Goal: Complete application form: Complete application form

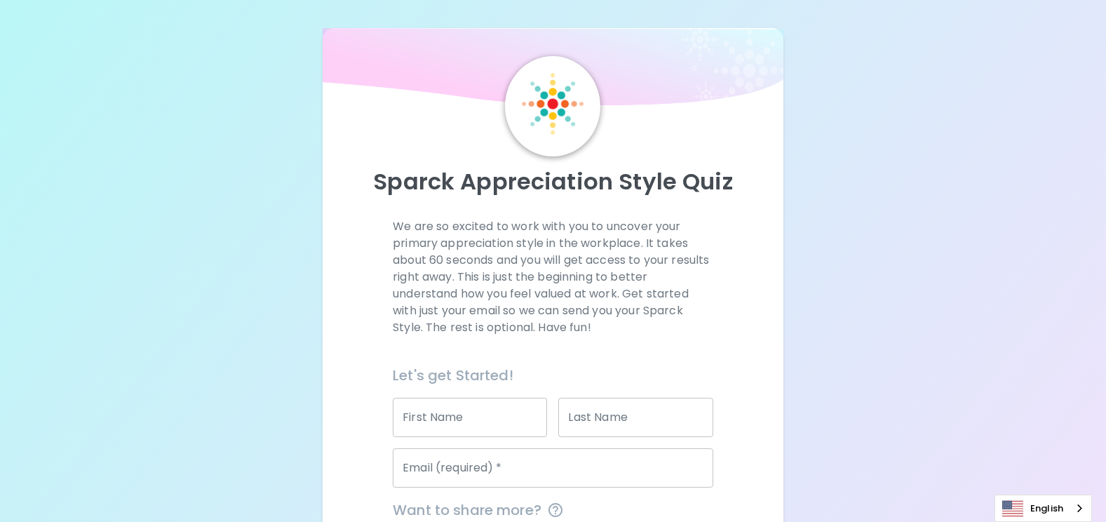
click at [452, 408] on div "First Name First Name" at bounding box center [470, 417] width 154 height 39
type input "ษ"
type input "Krisada"
click at [655, 413] on input "Last Name" at bounding box center [635, 417] width 154 height 39
type input "w"
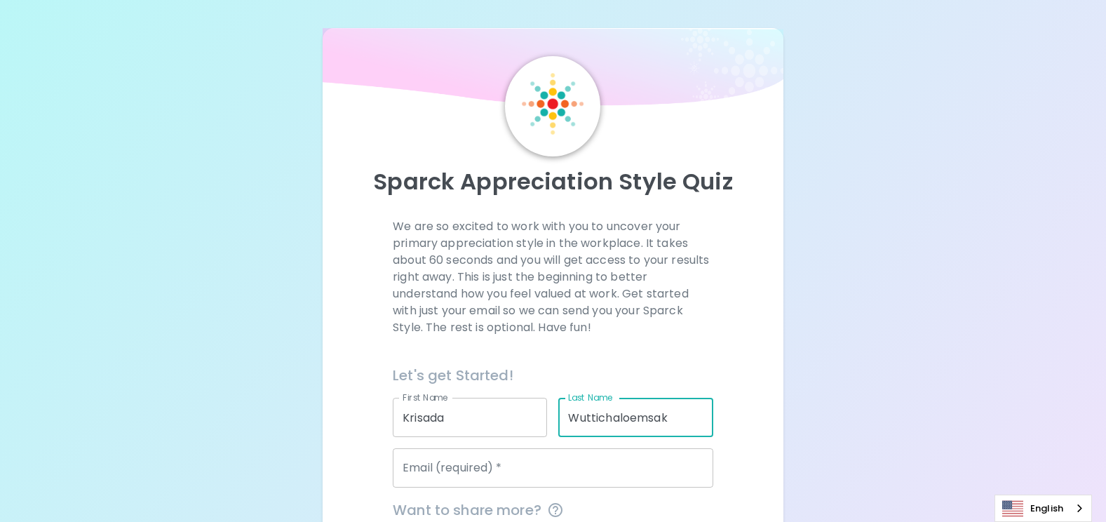
type input "Wuttichaloemsak"
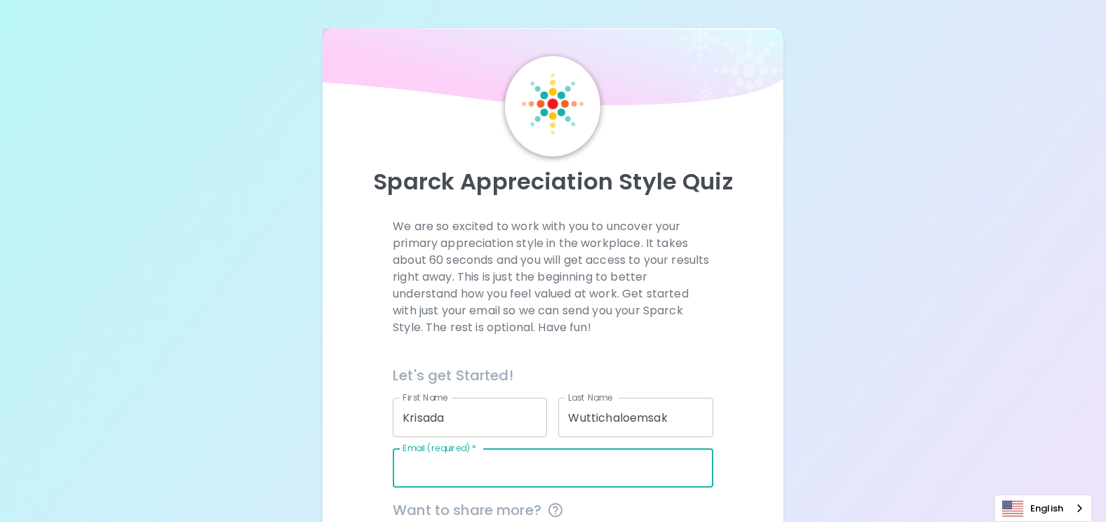
click at [462, 476] on input "Email (required)   *" at bounding box center [553, 467] width 321 height 39
type input "[PERSON_NAME][EMAIL_ADDRESS][DOMAIN_NAME]"
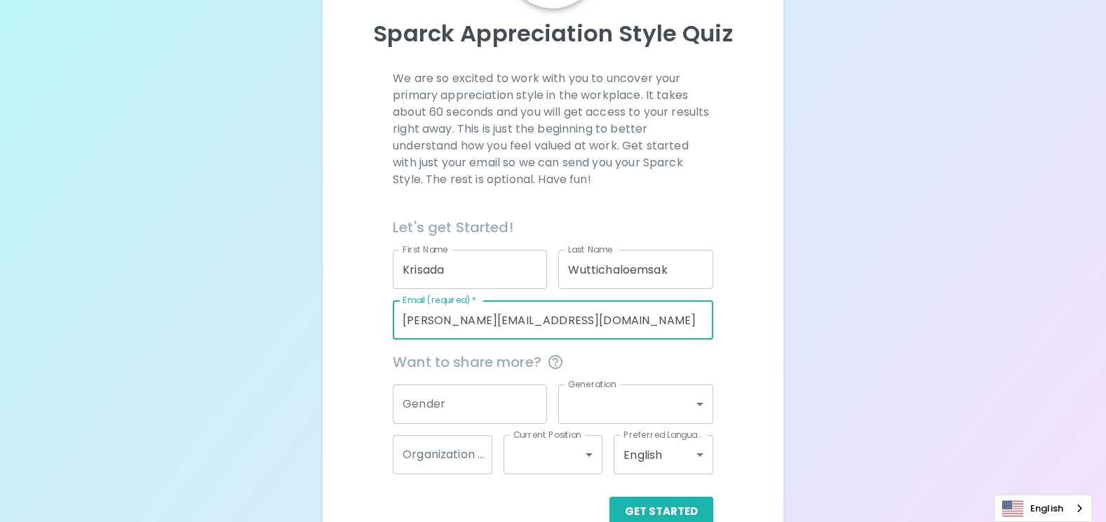
scroll to position [180, 0]
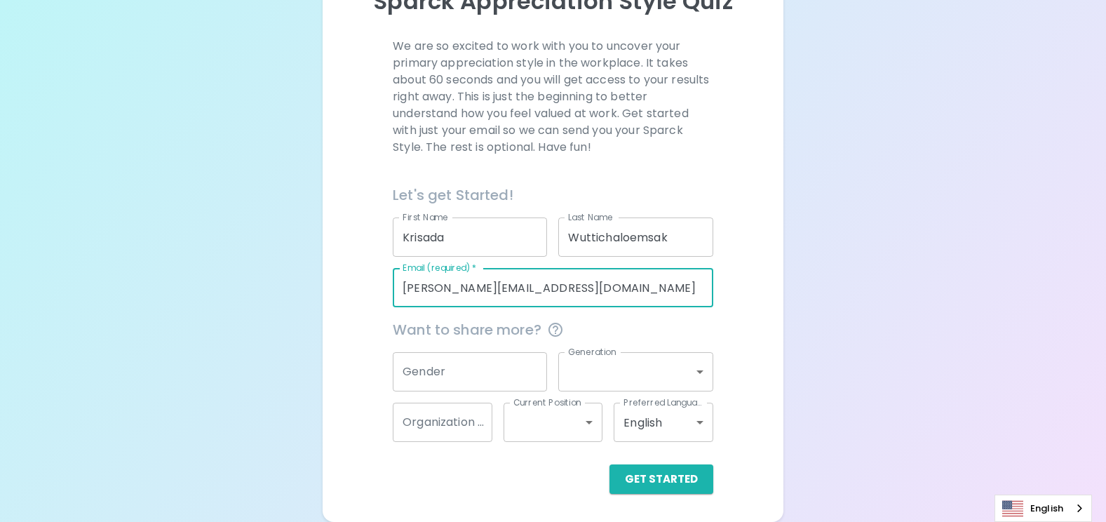
click at [431, 363] on input "Gender" at bounding box center [470, 371] width 154 height 39
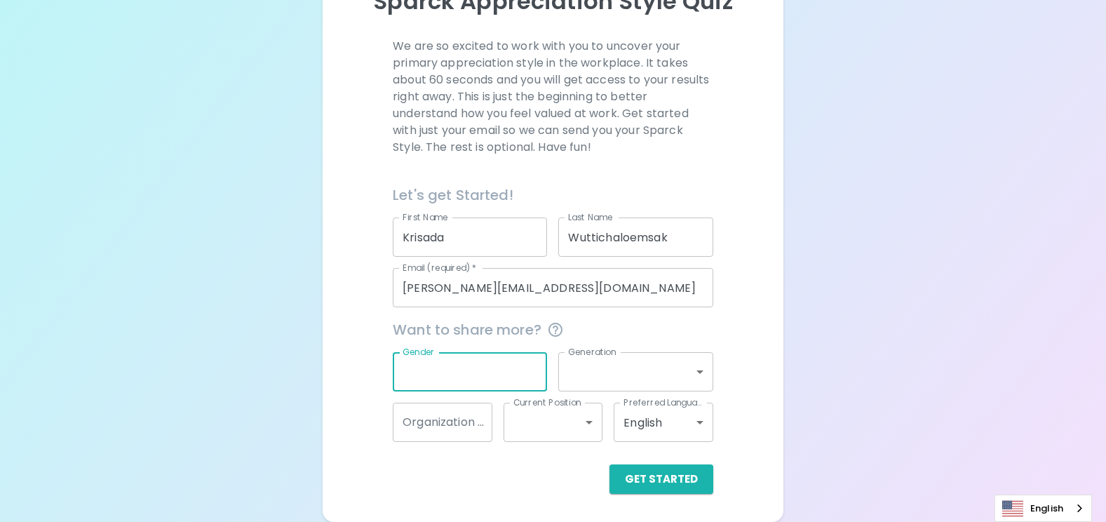
type input "m"
type input "[DEMOGRAPHIC_DATA]"
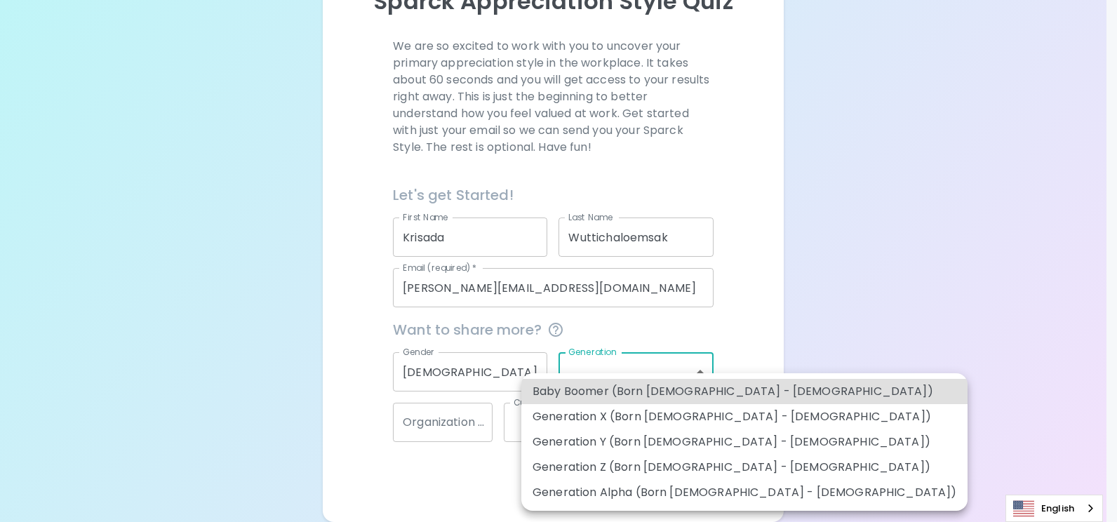
click at [701, 377] on body "Sparck Appreciation Style Quiz We are so excited to work with you to uncover yo…" at bounding box center [558, 171] width 1117 height 702
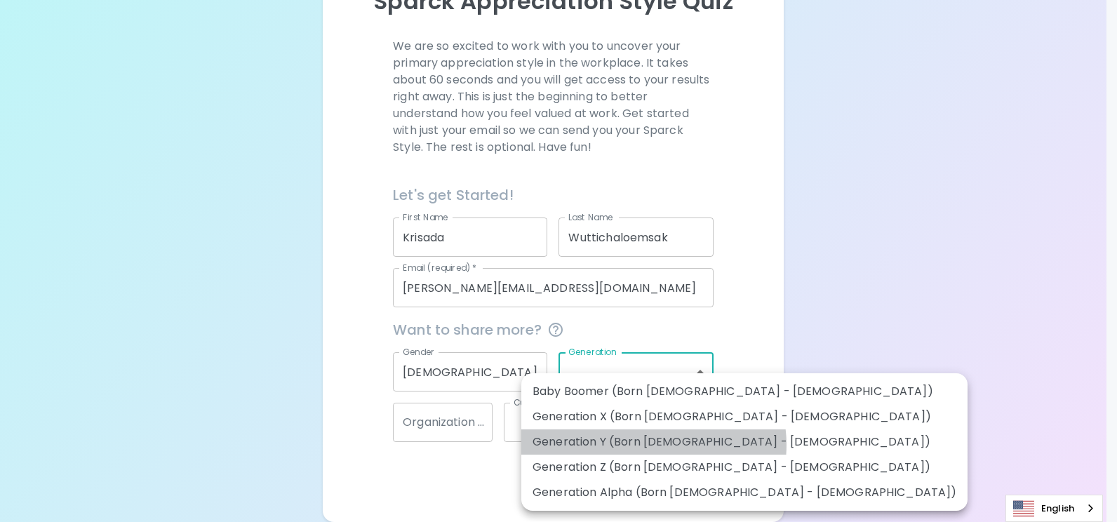
click at [653, 445] on li "Generation Y (Born [DEMOGRAPHIC_DATA] - [DEMOGRAPHIC_DATA])" at bounding box center [744, 441] width 446 height 25
type input "generation_y"
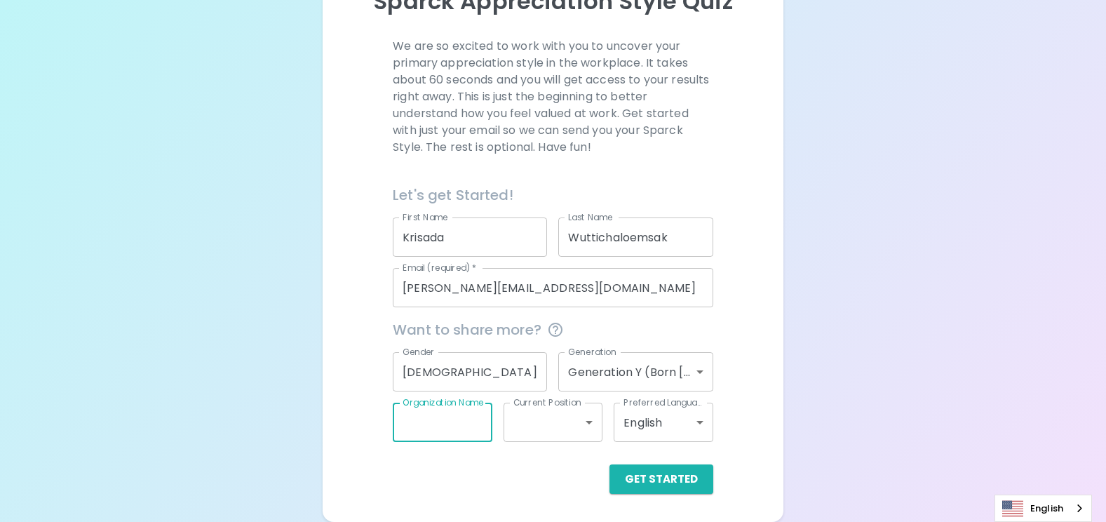
click at [452, 433] on input "Organization Name" at bounding box center [443, 422] width 100 height 39
click at [463, 429] on input "Organization Name" at bounding box center [443, 422] width 100 height 39
click at [227, 418] on div "Sparck Appreciation Style Quiz We are so excited to work with you to uncover yo…" at bounding box center [553, 171] width 1106 height 702
click at [589, 424] on body "Sparck Appreciation Style Quiz We are so excited to work with you to uncover yo…" at bounding box center [558, 171] width 1117 height 702
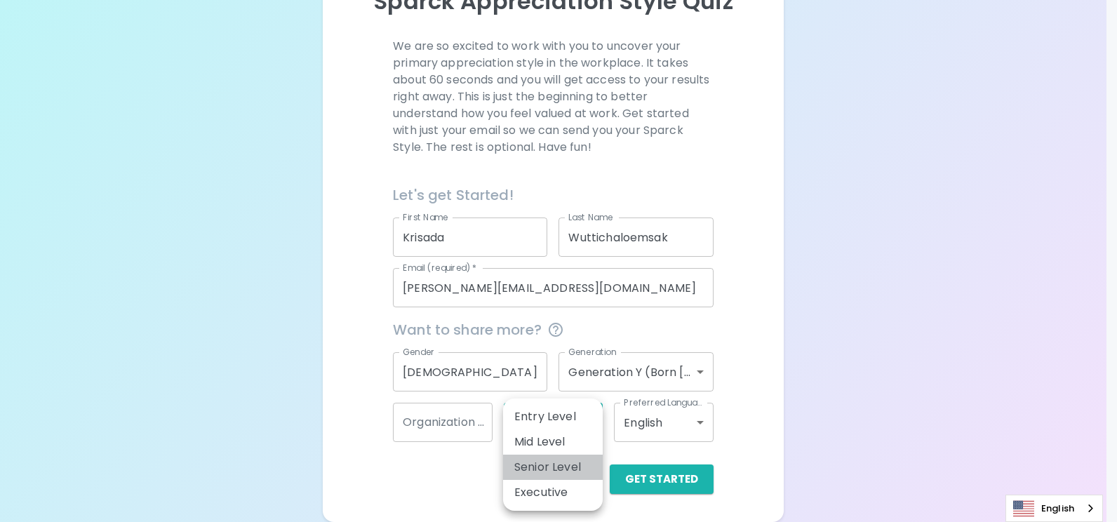
click at [539, 466] on li "Senior Level" at bounding box center [553, 467] width 100 height 25
type input "senior_level"
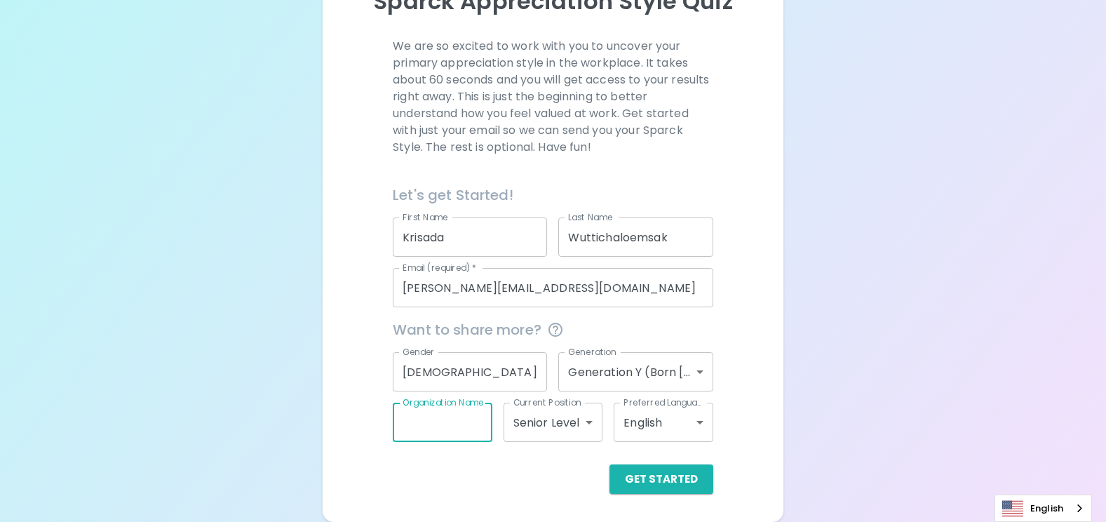
click at [450, 430] on input "Organization Name" at bounding box center [443, 422] width 100 height 39
type input "Process Engineer"
click at [678, 483] on button "Get Started" at bounding box center [662, 478] width 104 height 29
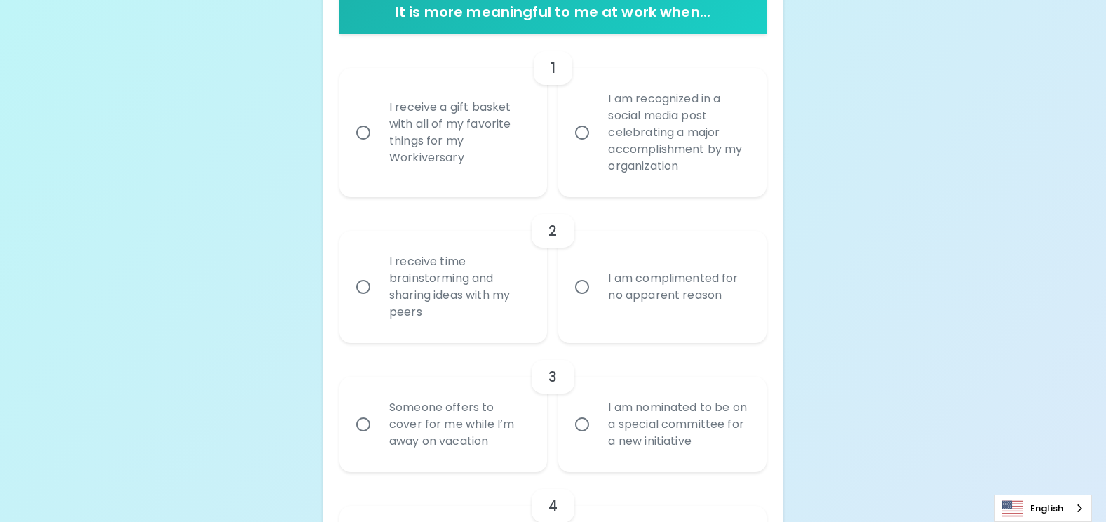
scroll to position [290, 0]
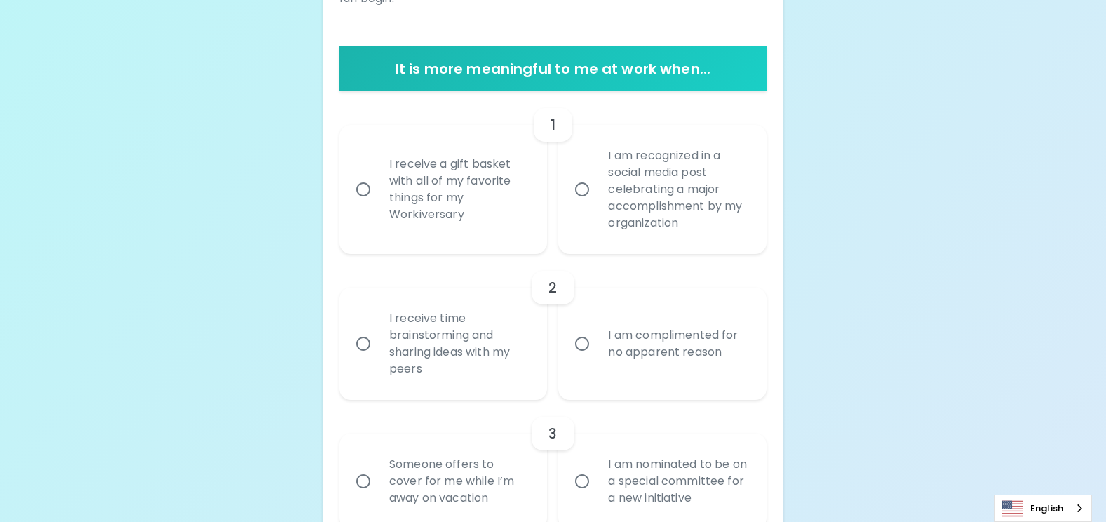
click at [663, 192] on div "I am recognized in a social media post celebrating a major accomplishment by my…" at bounding box center [678, 189] width 162 height 118
click at [597, 192] on input "I am recognized in a social media post celebrating a major accomplishment by my…" at bounding box center [581, 189] width 29 height 29
radio input "true"
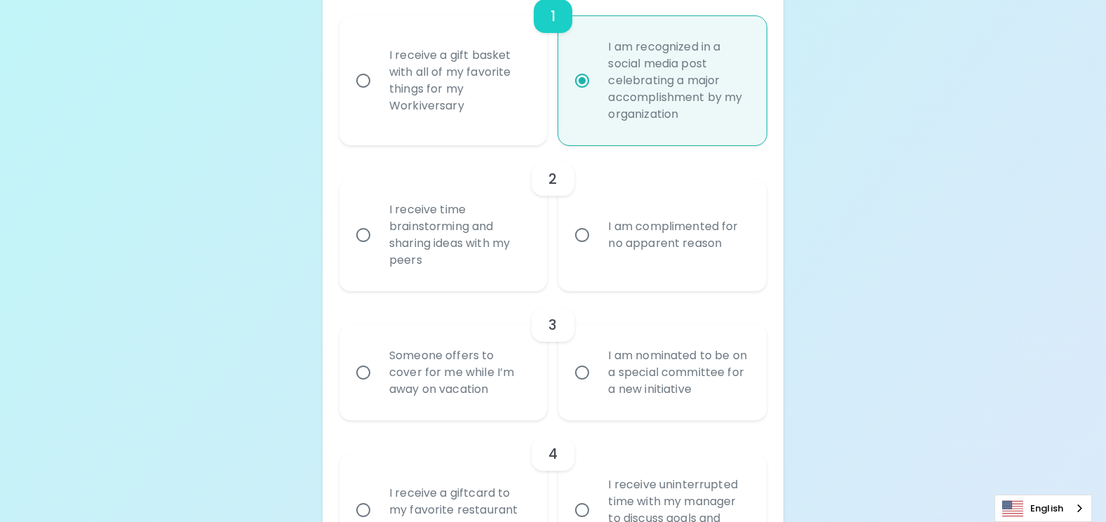
scroll to position [402, 0]
click at [438, 88] on div "I receive a gift basket with all of my favorite things for my Workiversary" at bounding box center [459, 77] width 162 height 101
click at [378, 88] on input "I receive a gift basket with all of my favorite things for my Workiversary" at bounding box center [363, 76] width 29 height 29
radio input "true"
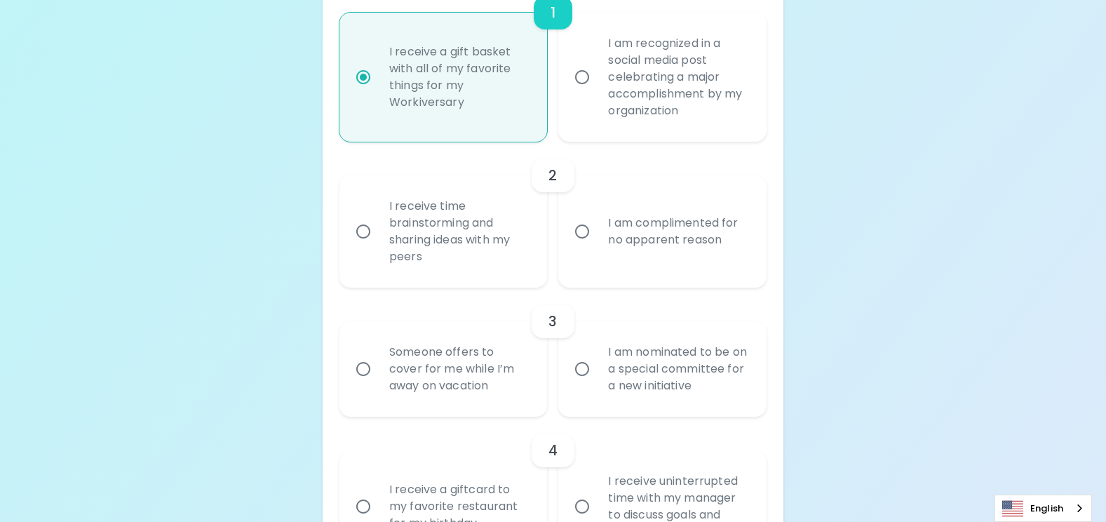
click at [426, 233] on div "I receive time brainstorming and sharing ideas with my peers" at bounding box center [459, 231] width 162 height 101
click at [378, 233] on input "I receive time brainstorming and sharing ideas with my peers" at bounding box center [363, 231] width 29 height 29
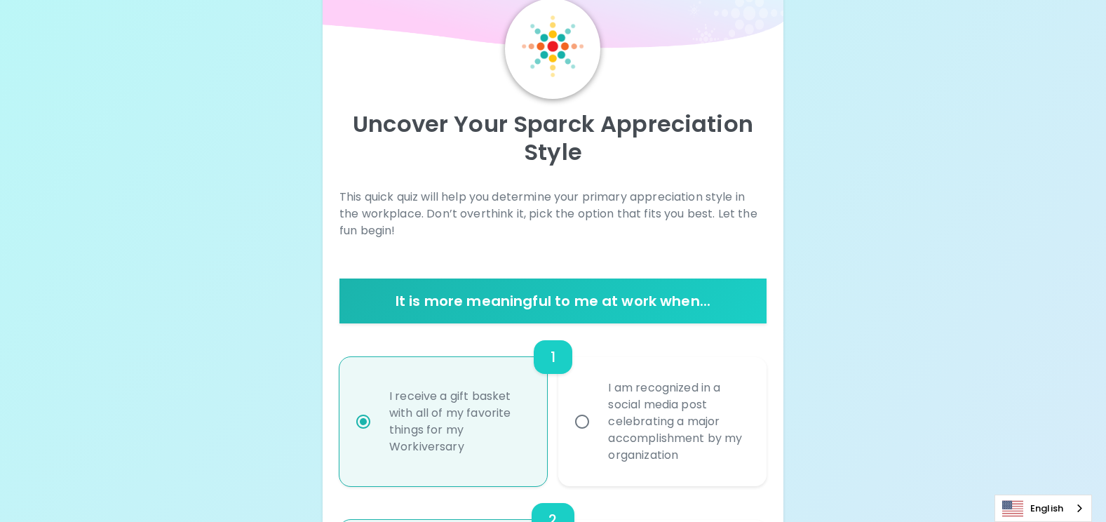
scroll to position [514, 0]
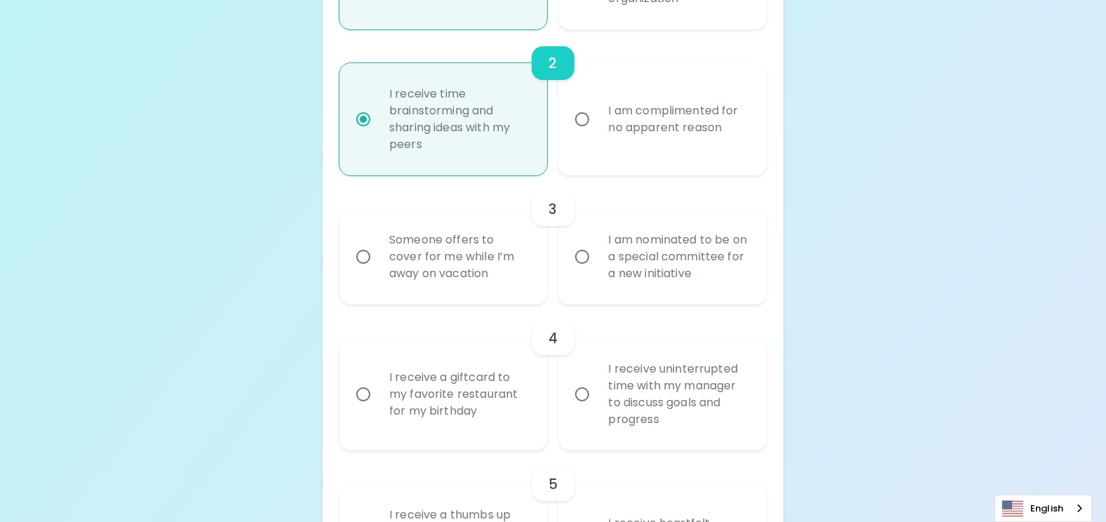
radio input "true"
click at [614, 262] on div "I am nominated to be on a special committee for a new initiative" at bounding box center [678, 257] width 162 height 84
click at [597, 262] on input "I am nominated to be on a special committee for a new initiative" at bounding box center [581, 256] width 29 height 29
radio input "false"
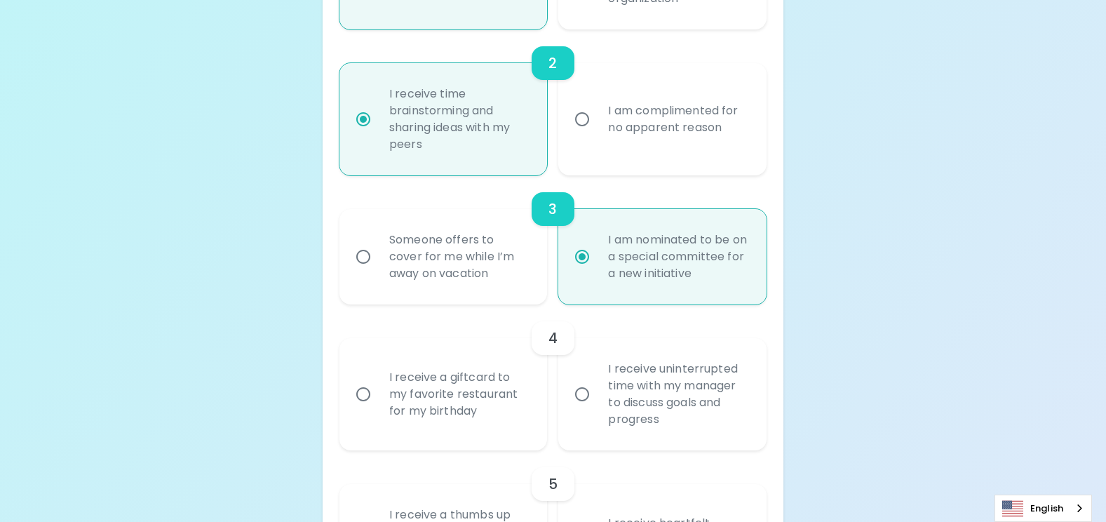
scroll to position [626, 0]
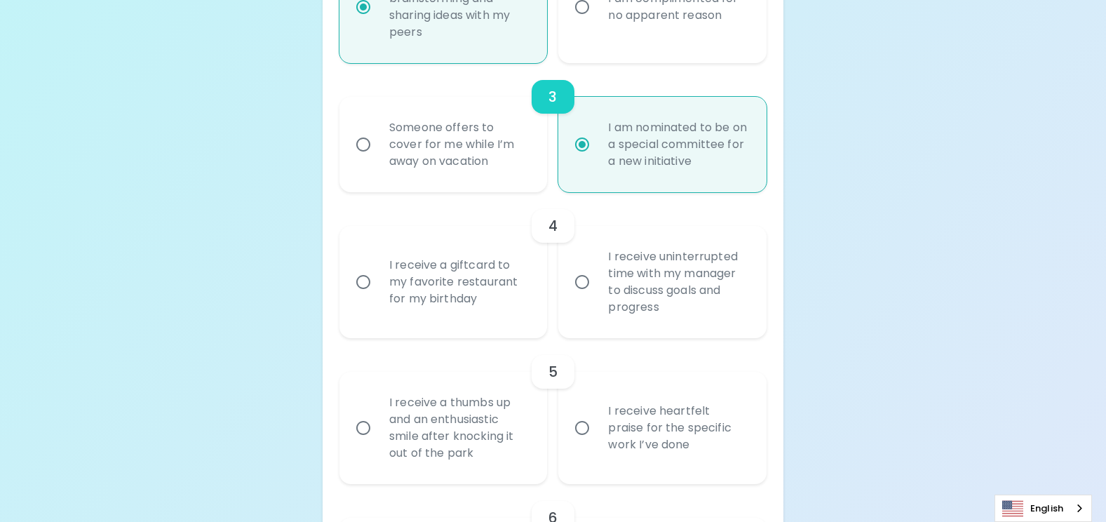
radio input "true"
click at [645, 271] on div "I receive uninterrupted time with my manager to discuss goals and progress" at bounding box center [678, 281] width 162 height 101
click at [597, 271] on input "I receive uninterrupted time with my manager to discuss goals and progress" at bounding box center [581, 281] width 29 height 29
radio input "false"
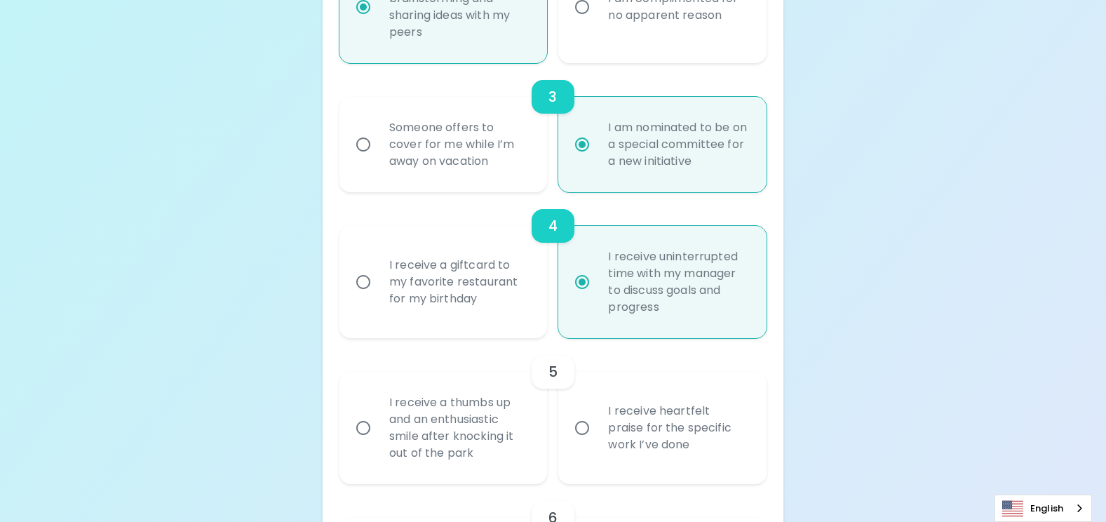
scroll to position [739, 0]
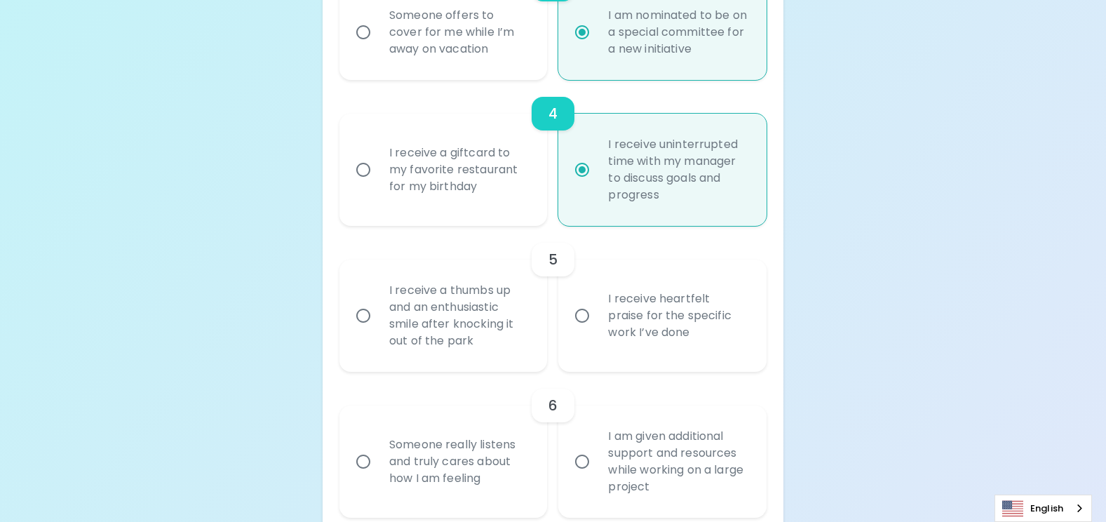
radio input "true"
click at [424, 305] on div "I receive a thumbs up and an enthusiastic smile after knocking it out of the pa…" at bounding box center [459, 315] width 162 height 101
click at [378, 305] on input "I receive a thumbs up and an enthusiastic smile after knocking it out of the pa…" at bounding box center [363, 315] width 29 height 29
radio input "false"
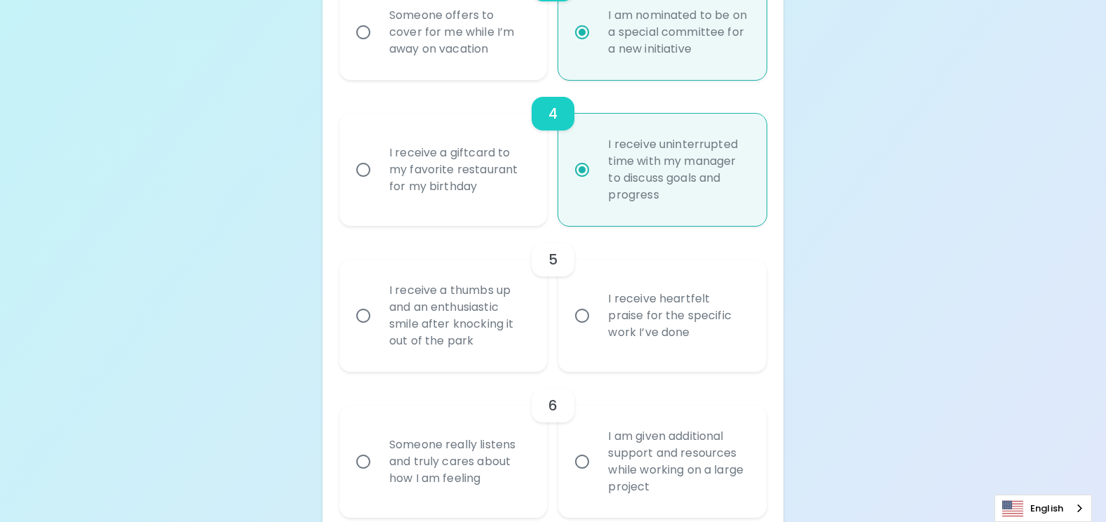
radio input "false"
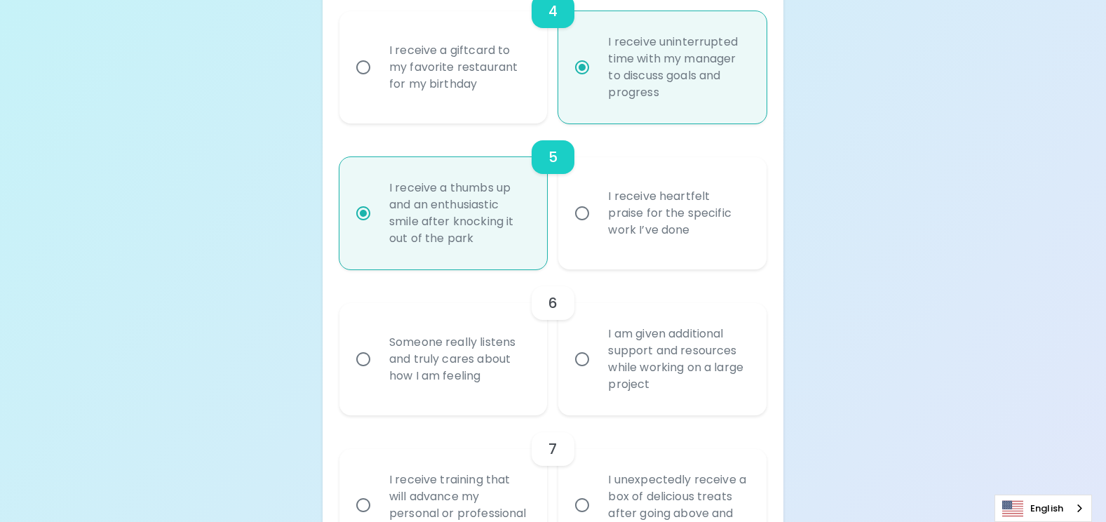
scroll to position [851, 0]
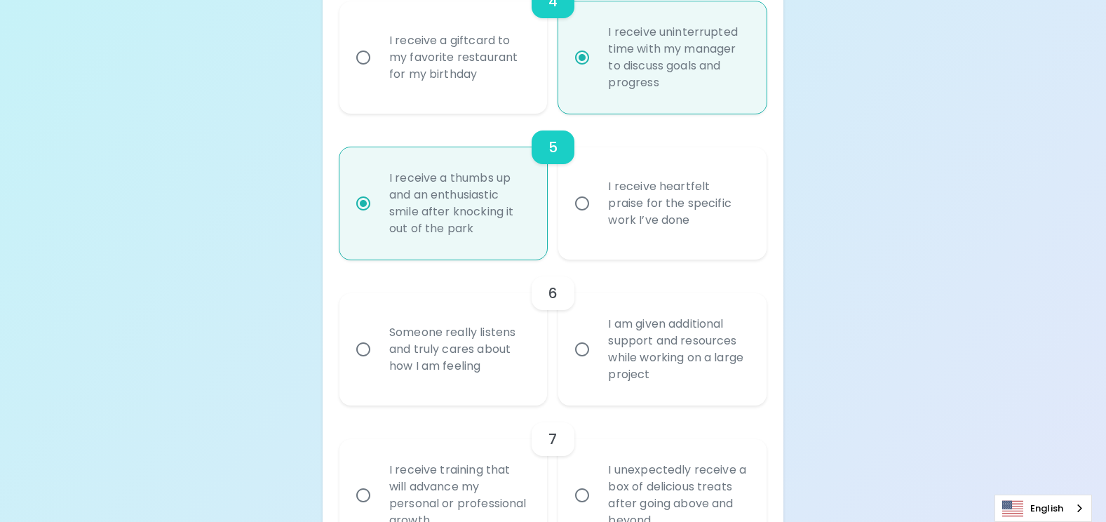
radio input "true"
click at [459, 345] on div "Someone really listens and truly cares about how I am feeling" at bounding box center [459, 349] width 162 height 84
click at [378, 345] on input "Someone really listens and truly cares about how I am feeling" at bounding box center [363, 349] width 29 height 29
radio input "false"
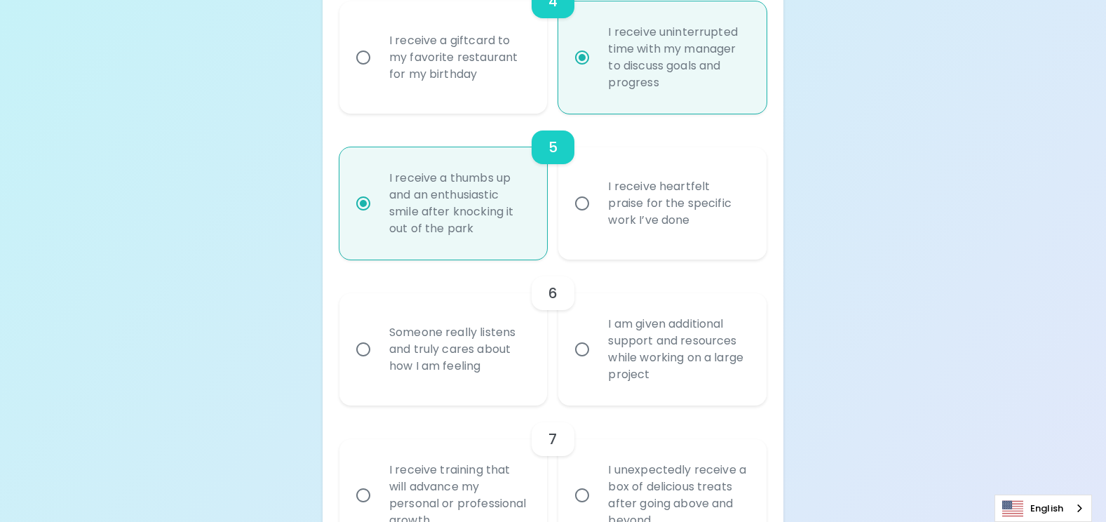
radio input "false"
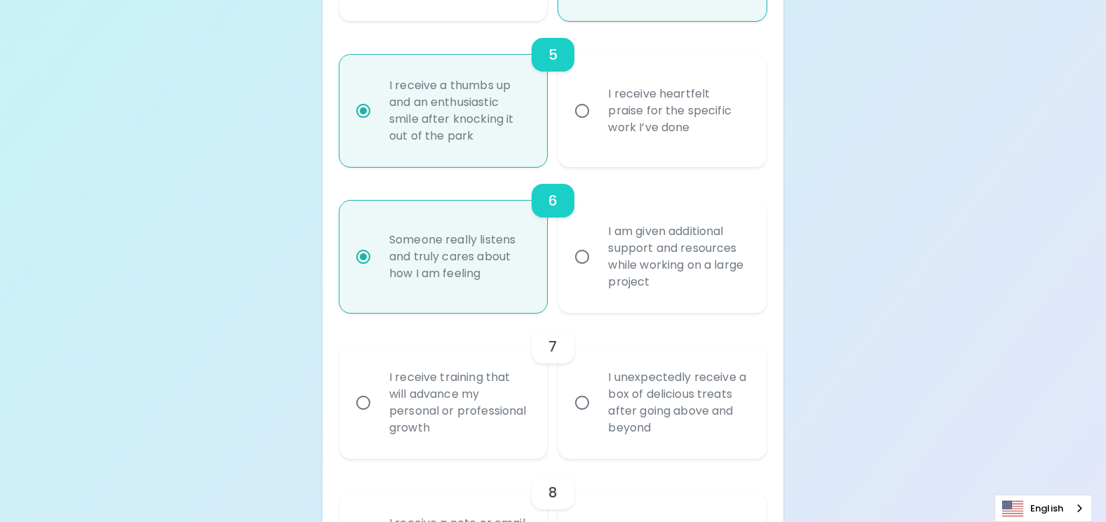
scroll to position [963, 0]
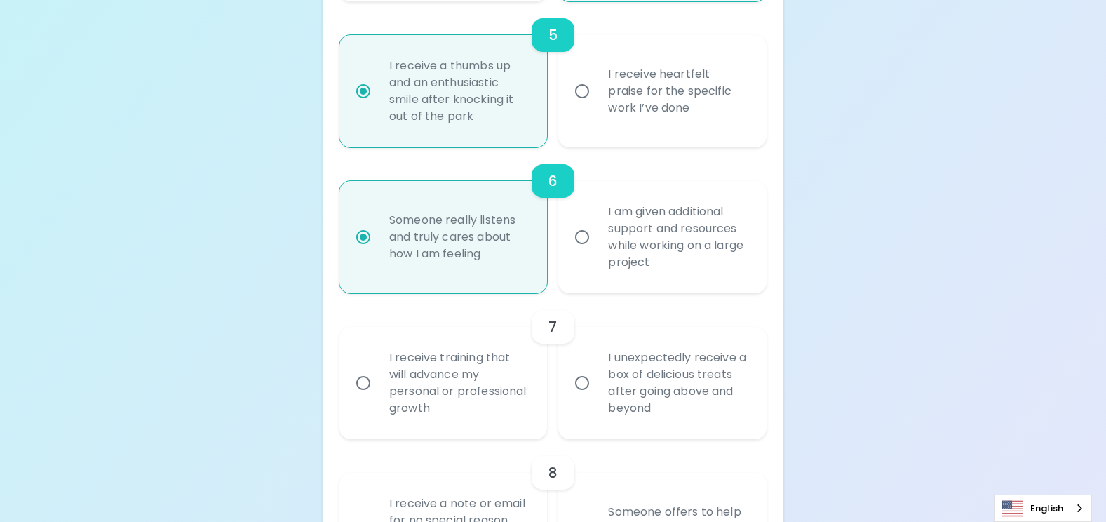
radio input "true"
click at [473, 377] on div "I receive training that will advance my personal or professional growth" at bounding box center [459, 382] width 162 height 101
click at [378, 377] on input "I receive training that will advance my personal or professional growth" at bounding box center [363, 382] width 29 height 29
radio input "false"
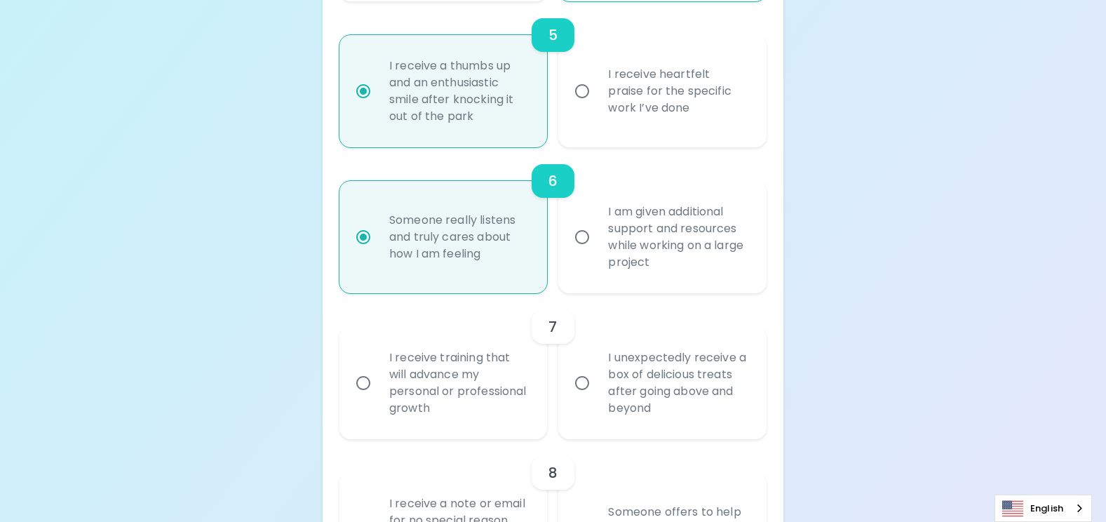
radio input "false"
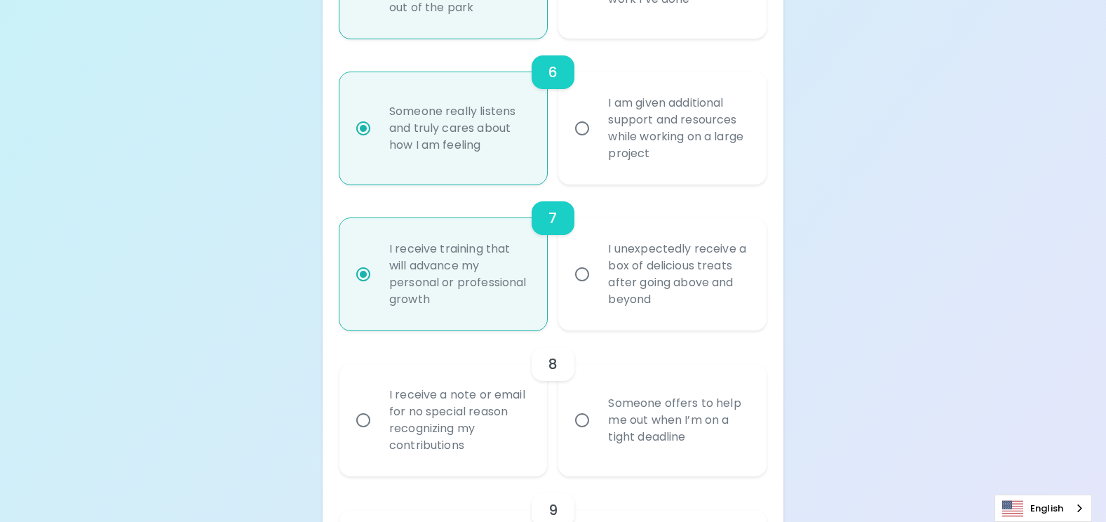
scroll to position [1075, 0]
radio input "true"
click at [441, 421] on div "I receive a note or email for no special reason recognizing my contributions" at bounding box center [459, 416] width 162 height 101
click at [378, 421] on input "I receive a note or email for no special reason recognizing my contributions" at bounding box center [363, 416] width 29 height 29
radio input "false"
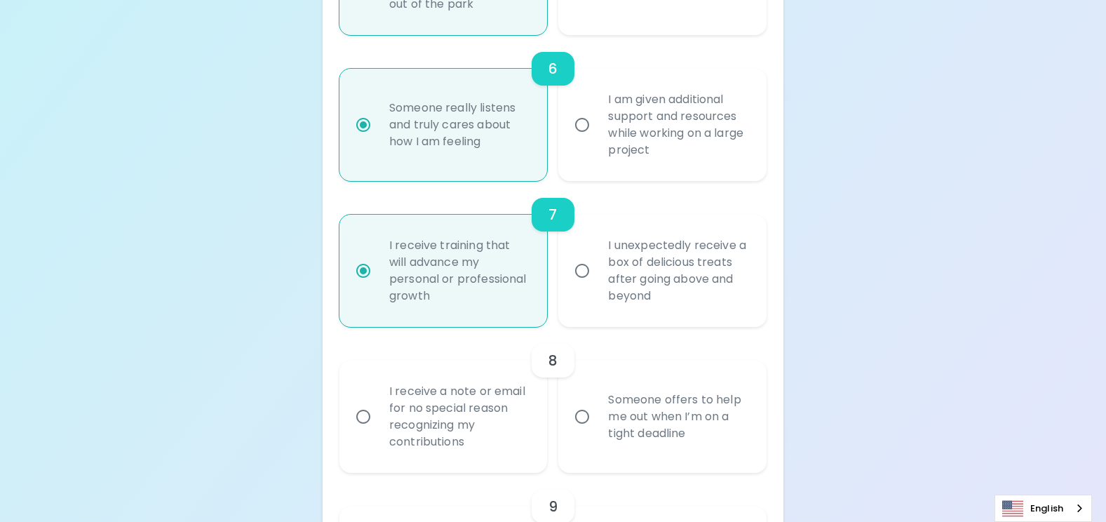
radio input "false"
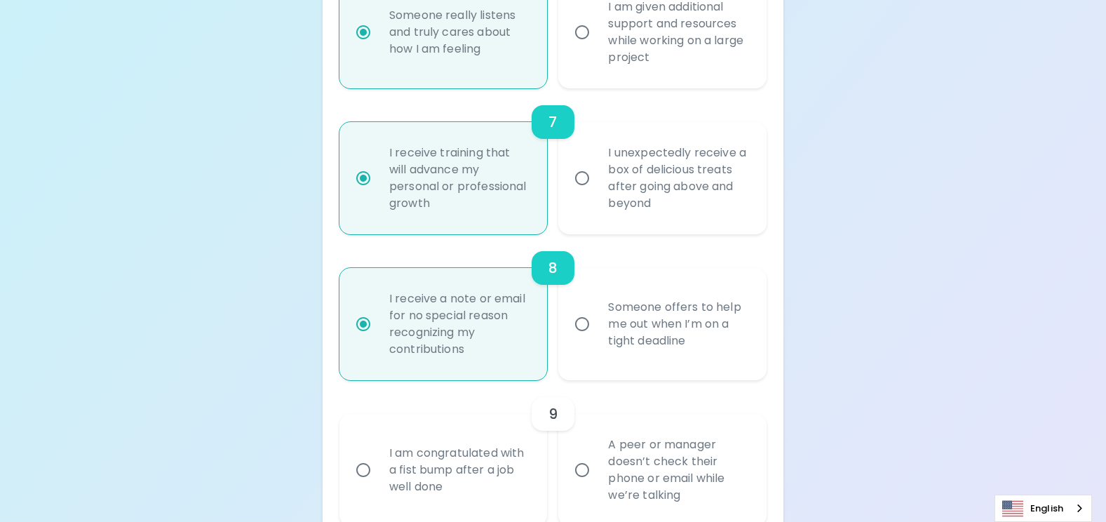
scroll to position [1187, 0]
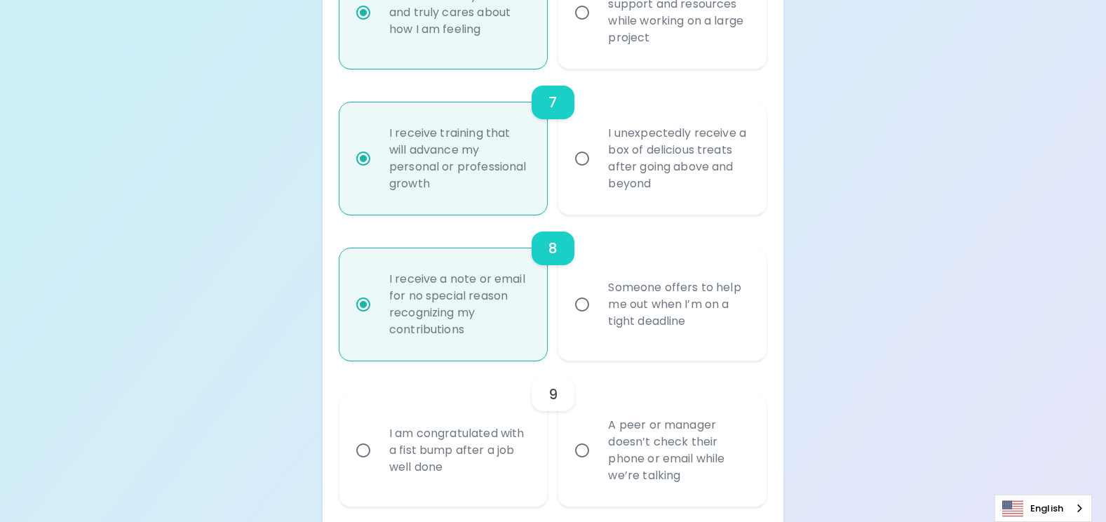
radio input "true"
click at [449, 454] on div "I am congratulated with a fist bump after a job well done" at bounding box center [459, 450] width 162 height 84
click at [378, 454] on input "I am congratulated with a fist bump after a job well done" at bounding box center [363, 450] width 29 height 29
radio input "false"
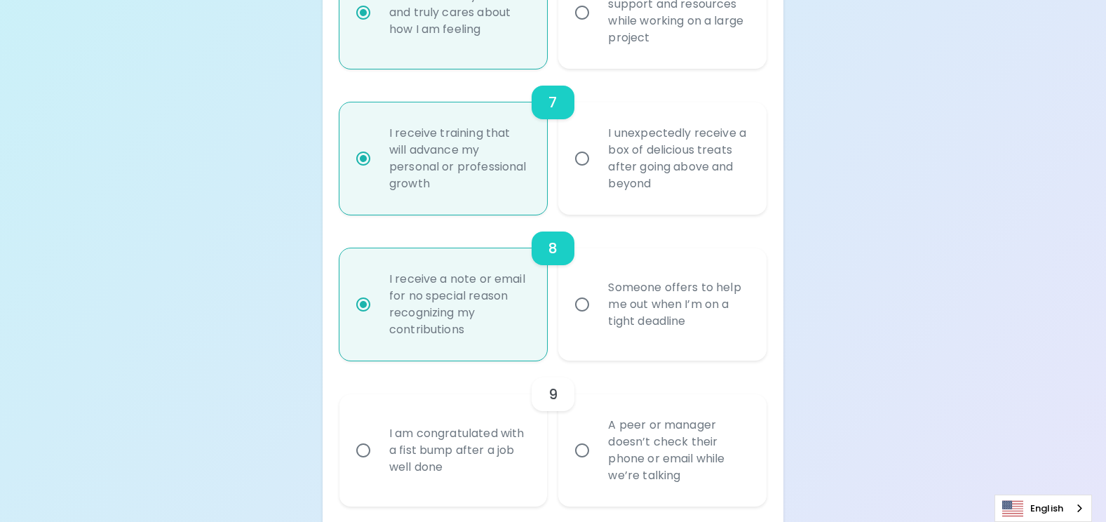
radio input "false"
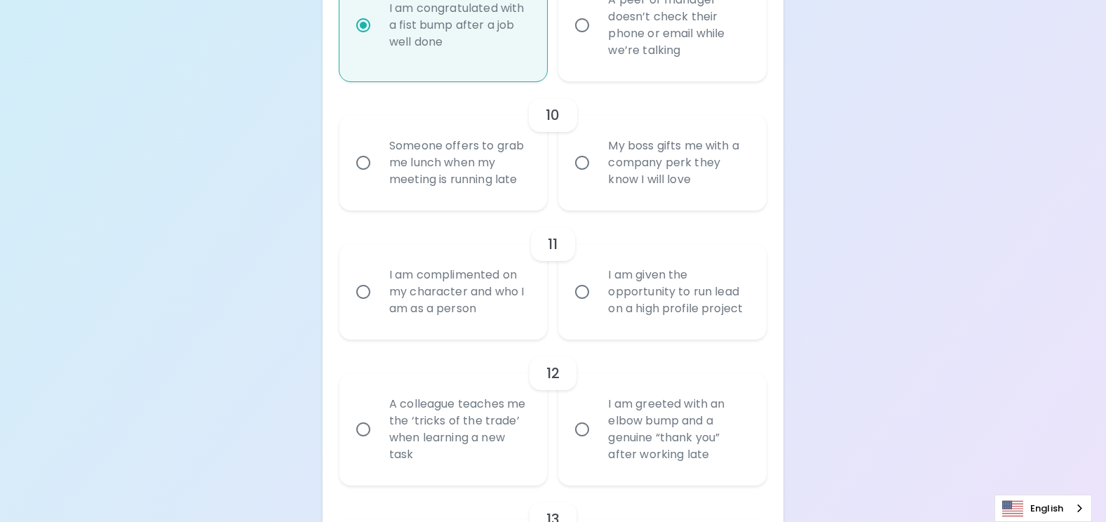
scroll to position [1594, 0]
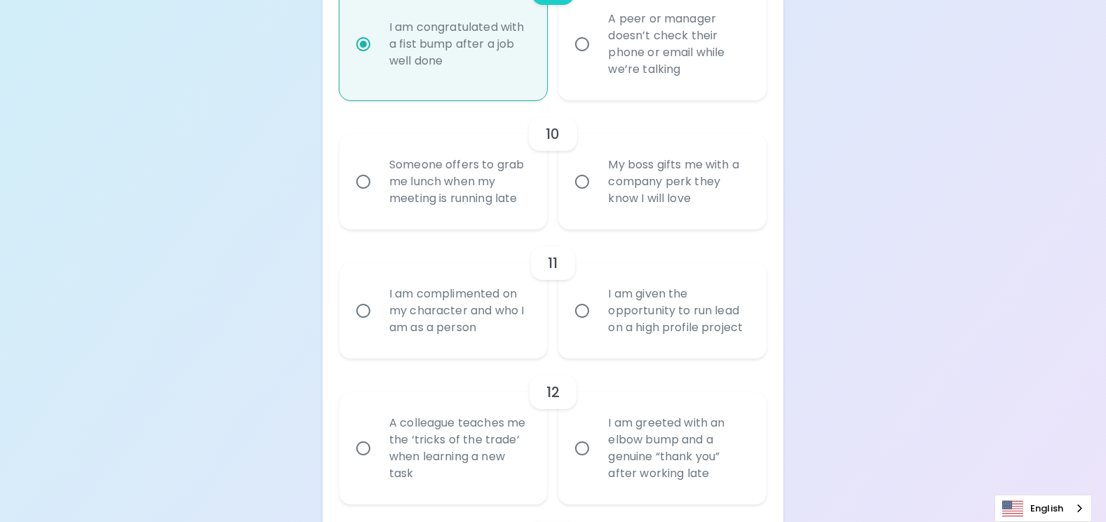
radio input "true"
click at [637, 203] on div "My boss gifts me with a company perk they know I will love" at bounding box center [678, 182] width 162 height 84
click at [597, 196] on input "My boss gifts me with a company perk they know I will love" at bounding box center [581, 181] width 29 height 29
radio input "false"
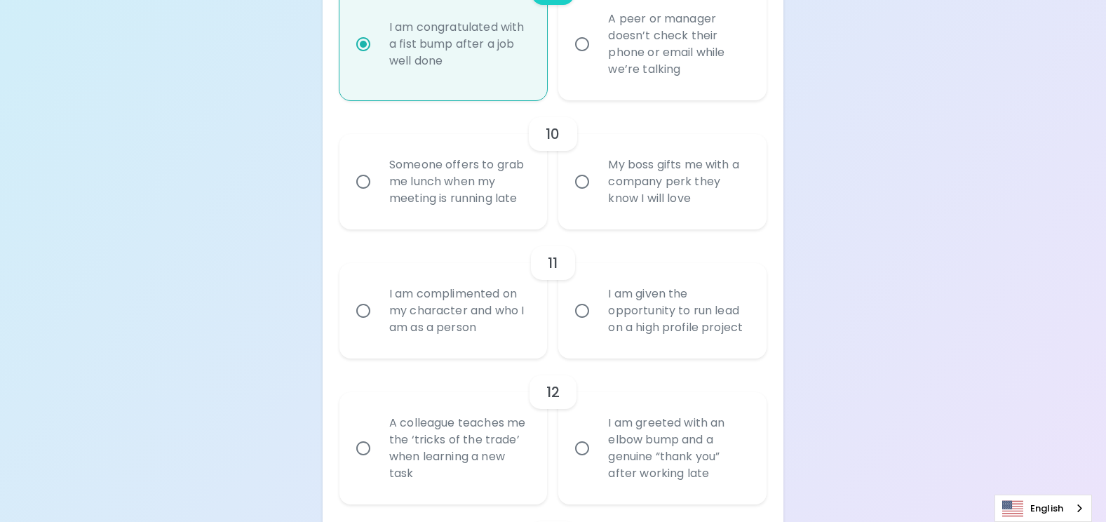
radio input "false"
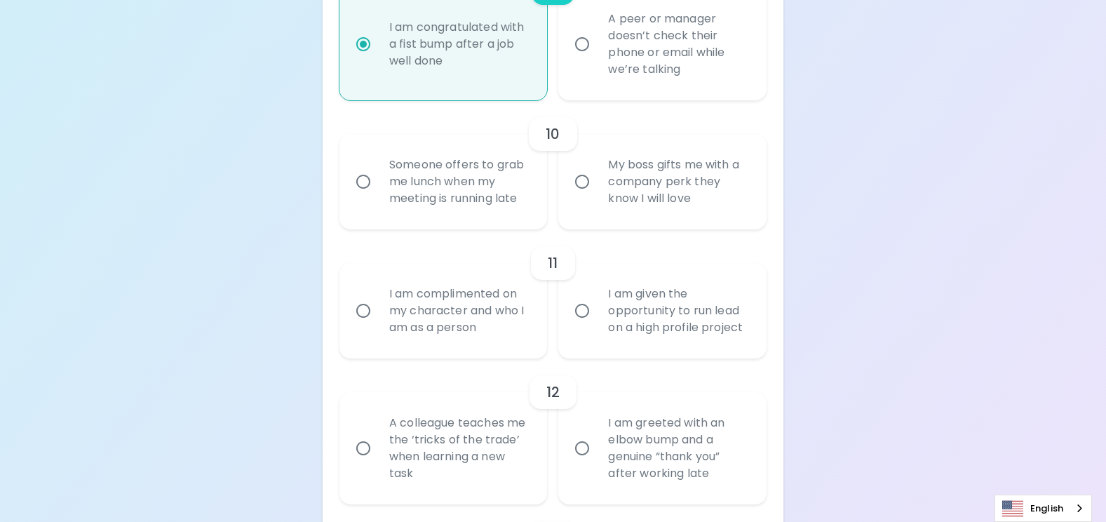
radio input "false"
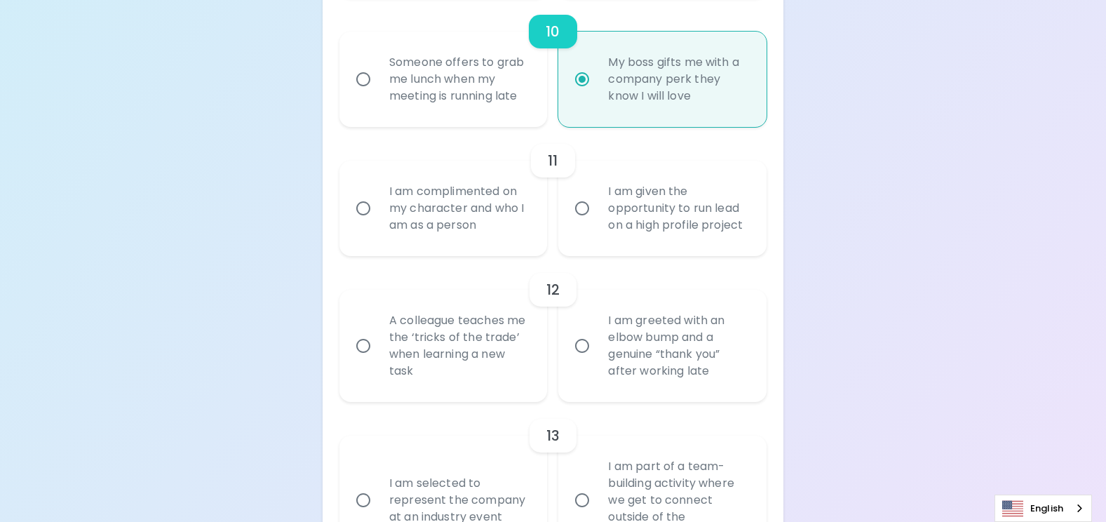
scroll to position [1706, 0]
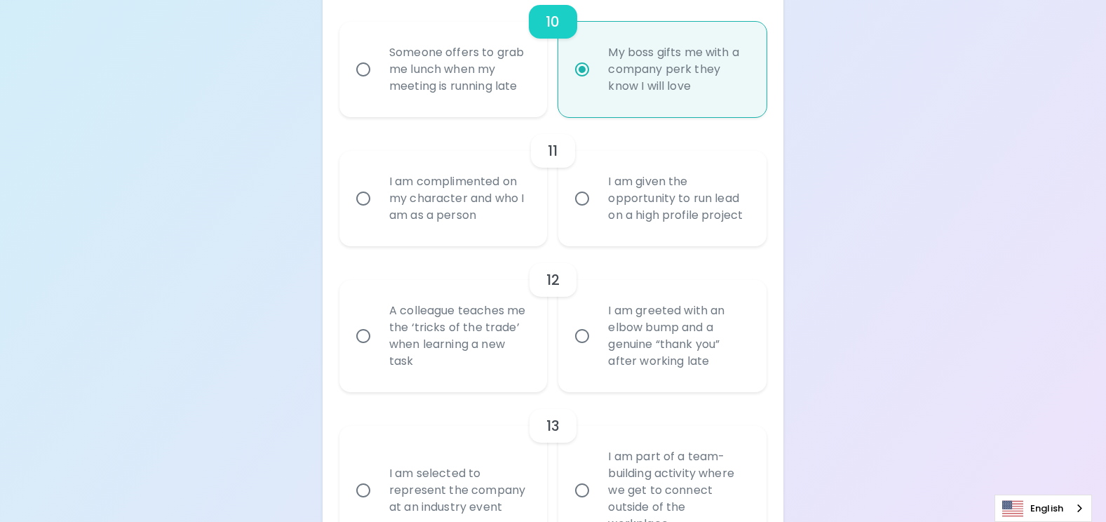
radio input "true"
click at [640, 208] on div "I am given the opportunity to run lead on a high profile project" at bounding box center [678, 198] width 162 height 84
click at [597, 208] on input "I am given the opportunity to run lead on a high profile project" at bounding box center [581, 198] width 29 height 29
radio input "false"
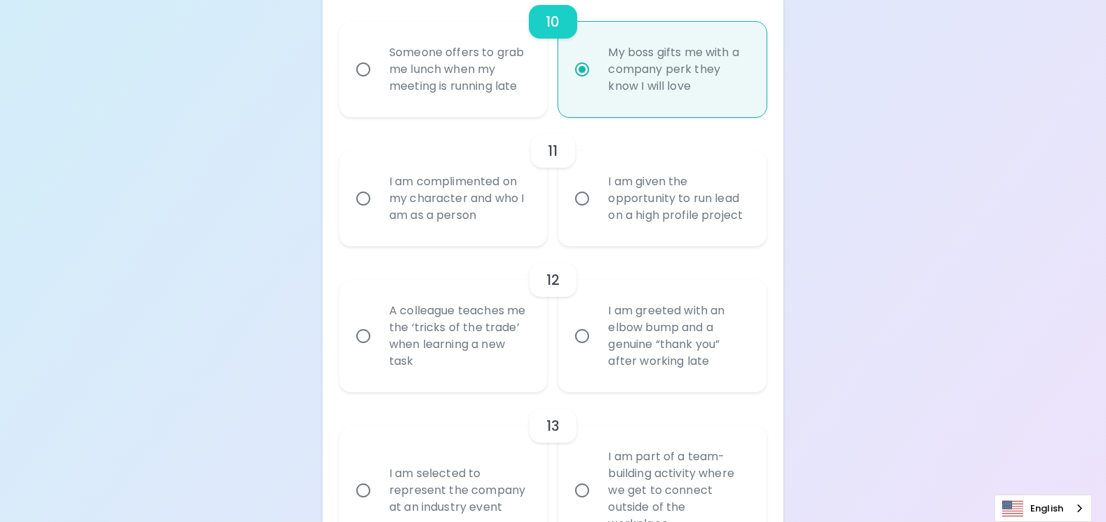
radio input "false"
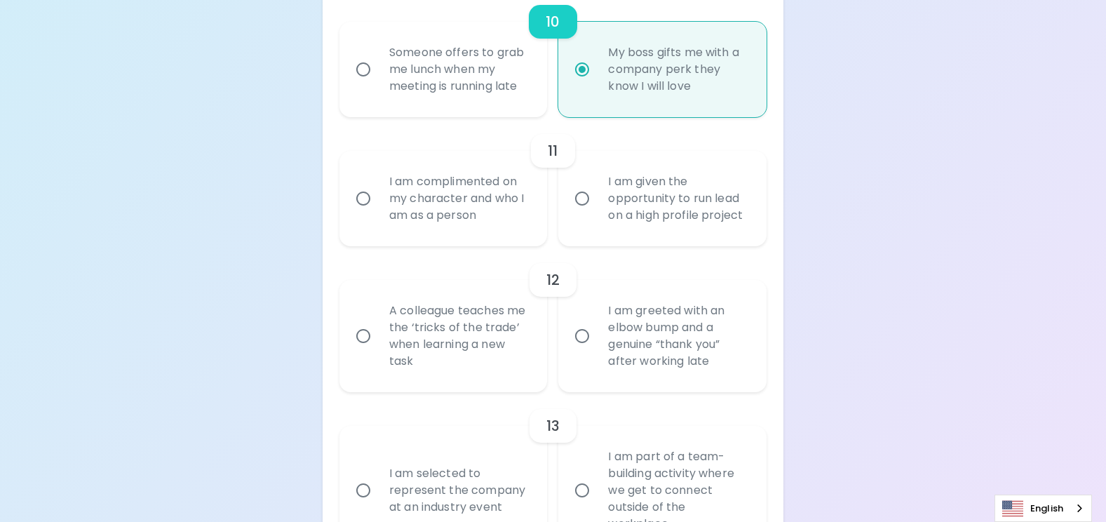
radio input "false"
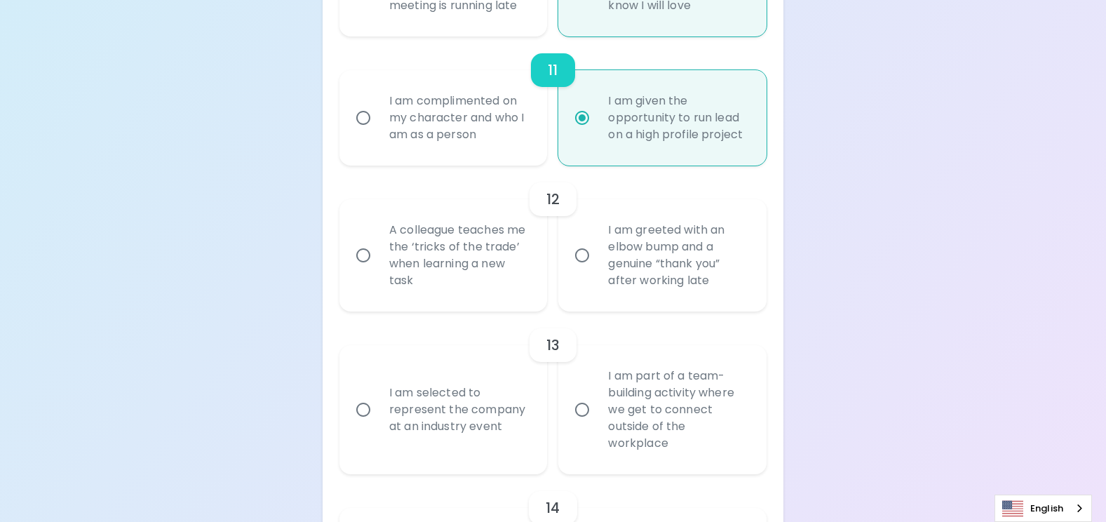
scroll to position [1818, 0]
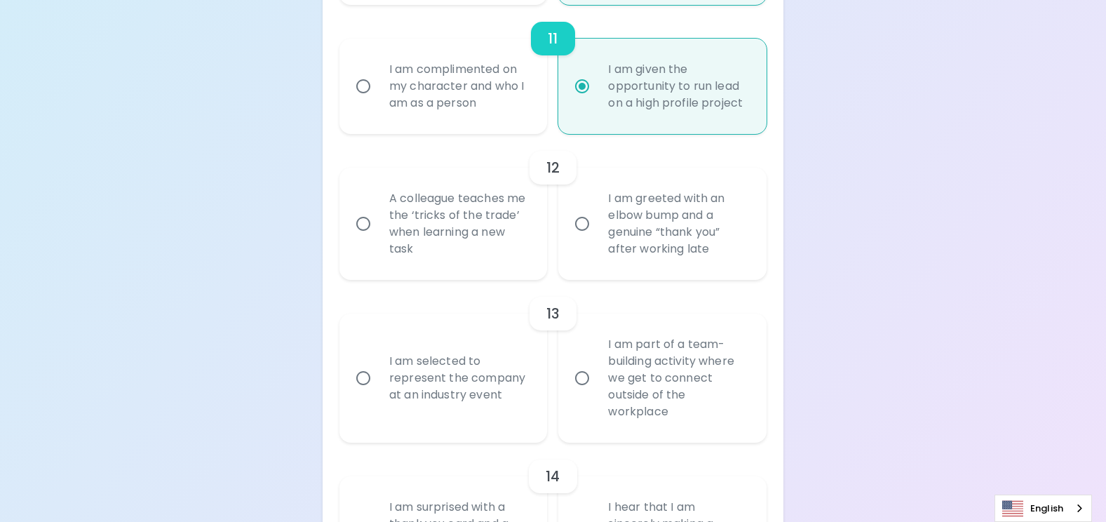
radio input "true"
click at [683, 249] on div "I am greeted with an elbow bump and a genuine “thank you” after working late" at bounding box center [678, 223] width 162 height 101
click at [597, 238] on input "I am greeted with an elbow bump and a genuine “thank you” after working late" at bounding box center [581, 223] width 29 height 29
radio input "false"
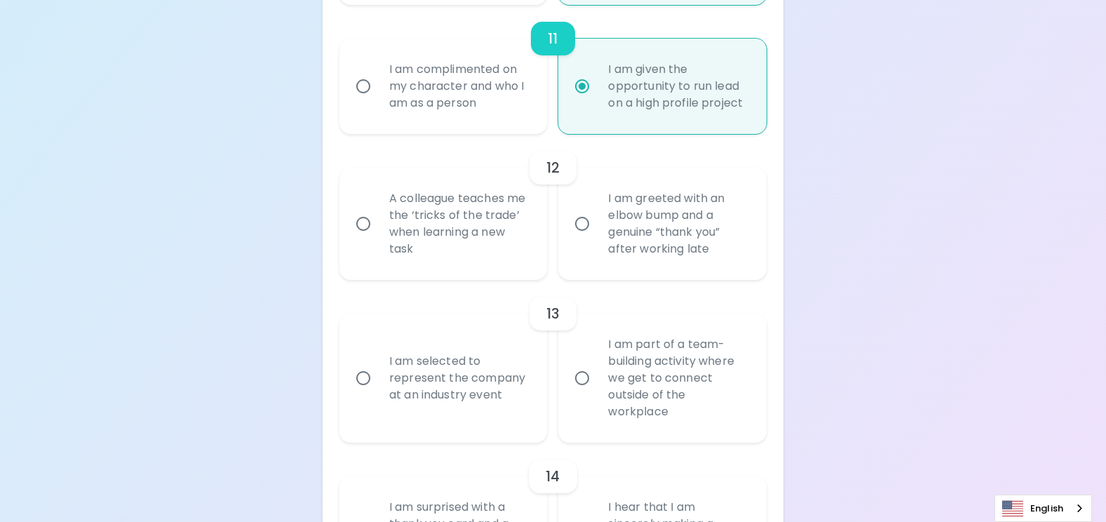
radio input "false"
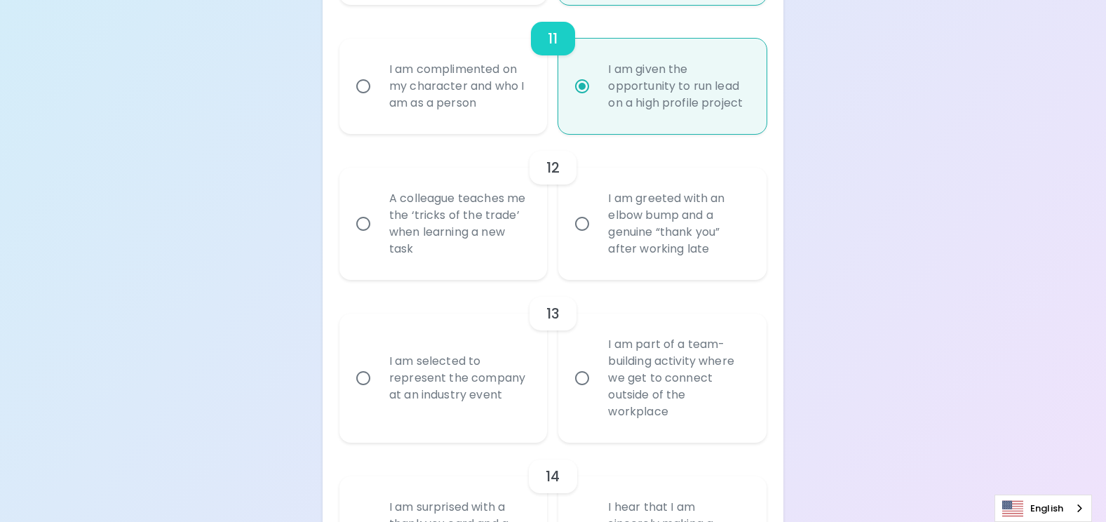
radio input "false"
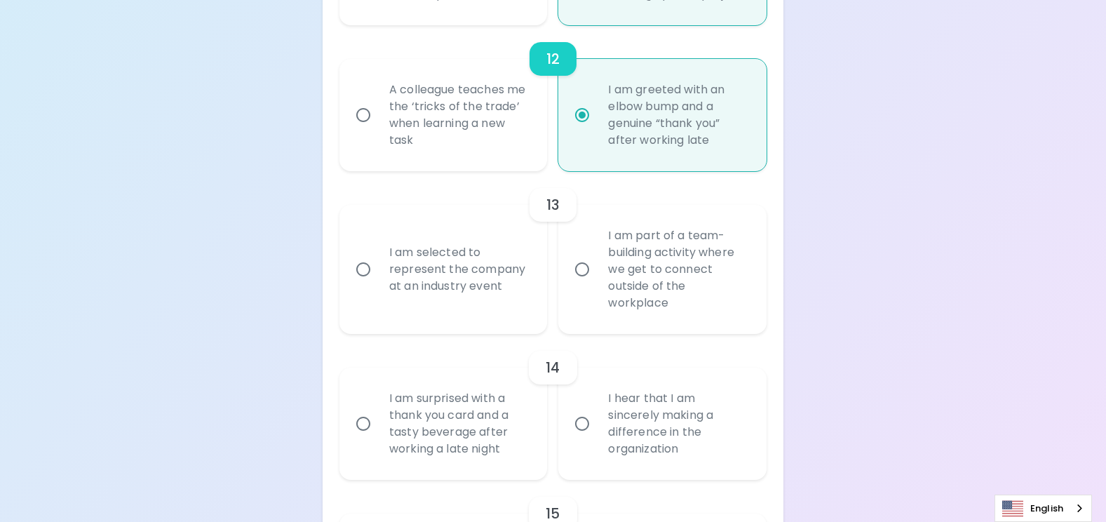
scroll to position [1930, 0]
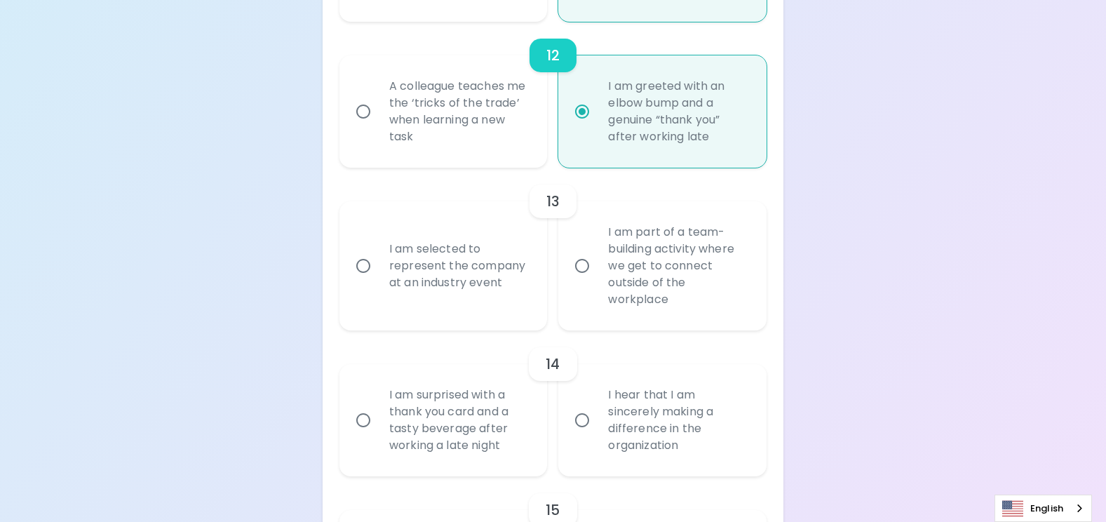
radio input "true"
click at [454, 273] on div "I am selected to represent the company at an industry event" at bounding box center [459, 266] width 162 height 84
click at [378, 273] on input "I am selected to represent the company at an industry event" at bounding box center [363, 265] width 29 height 29
radio input "false"
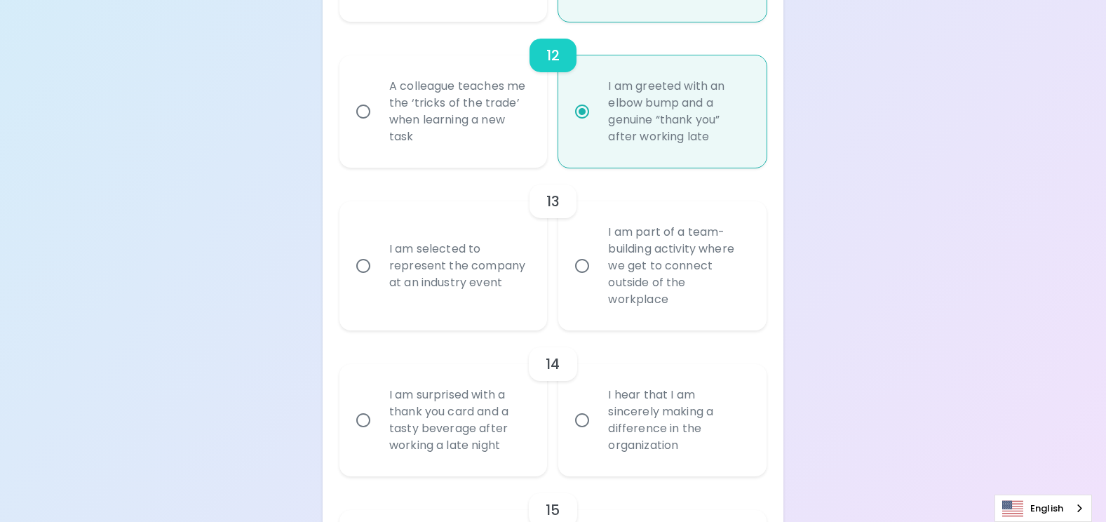
radio input "false"
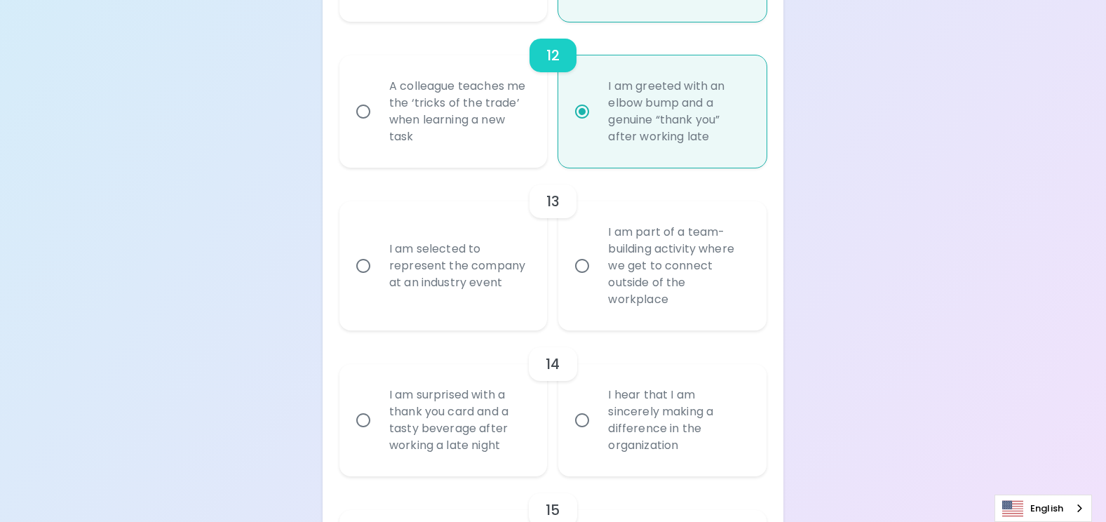
radio input "false"
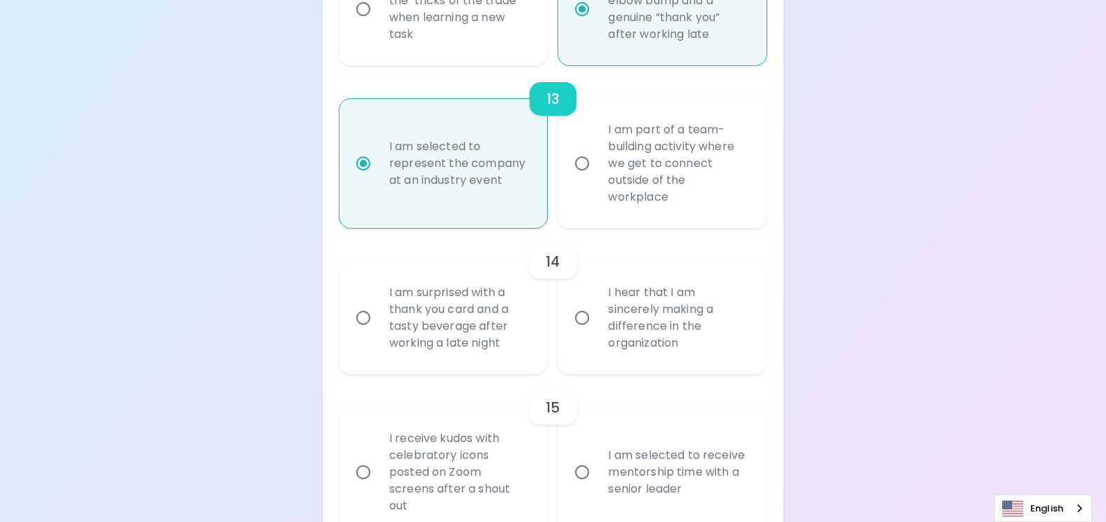
scroll to position [2042, 0]
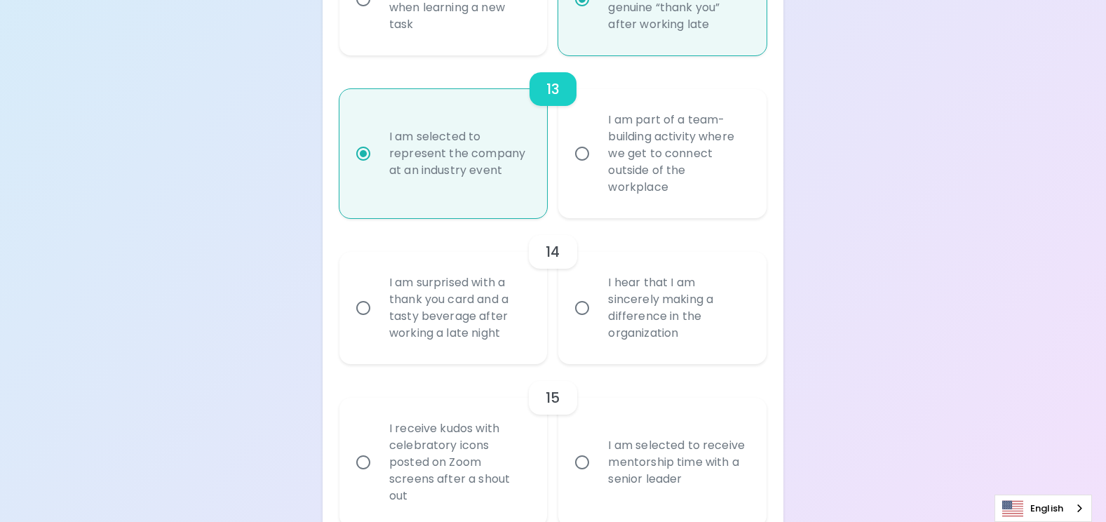
radio input "true"
click at [680, 299] on div "I hear that I am sincerely making a difference in the organization" at bounding box center [678, 307] width 162 height 101
click at [597, 299] on input "I hear that I am sincerely making a difference in the organization" at bounding box center [581, 307] width 29 height 29
radio input "false"
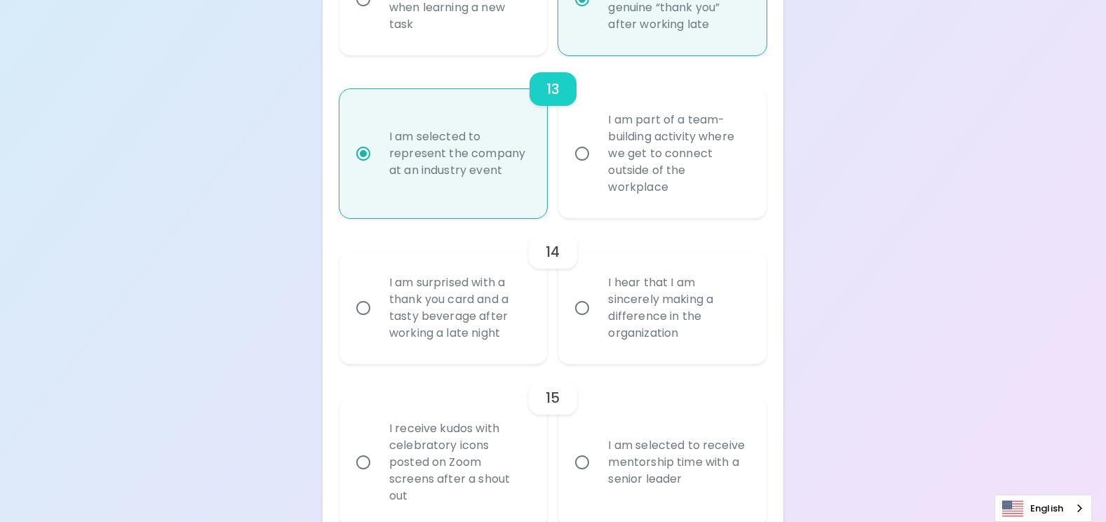
radio input "false"
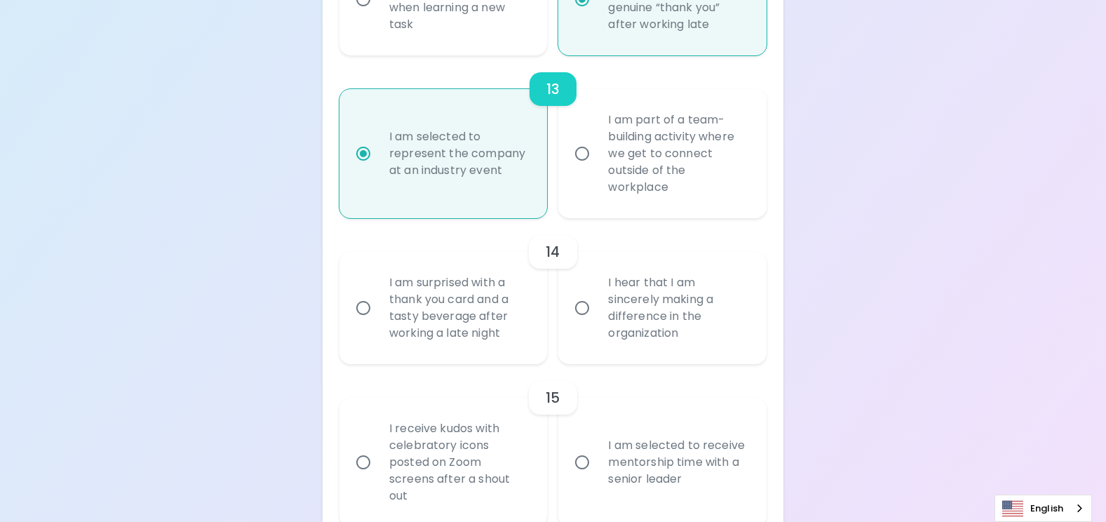
radio input "false"
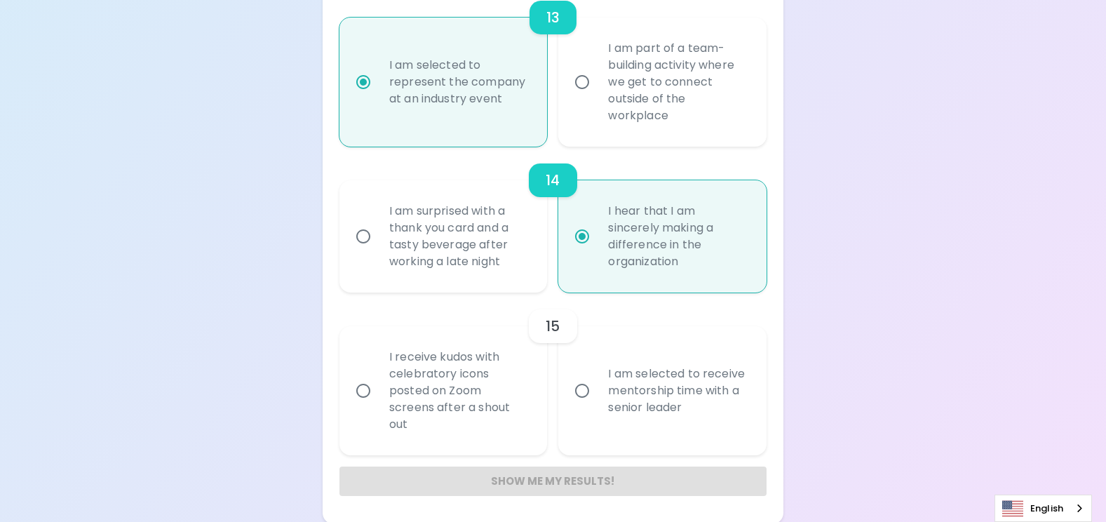
scroll to position [2116, 0]
radio input "true"
click at [663, 384] on div "I am selected to receive mentorship time with a senior leader" at bounding box center [678, 388] width 162 height 84
click at [597, 384] on input "I am selected to receive mentorship time with a senior leader" at bounding box center [581, 388] width 29 height 29
radio input "false"
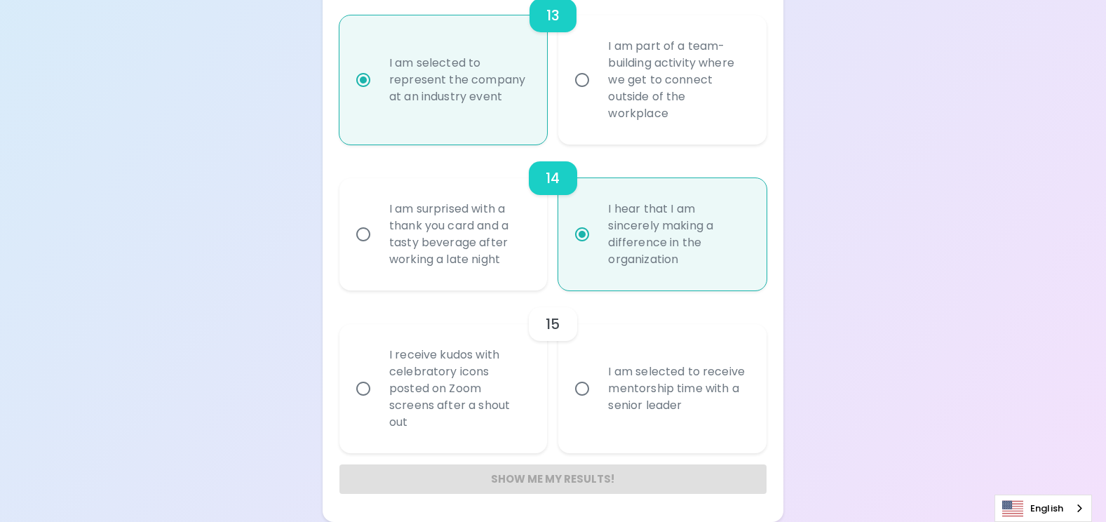
radio input "false"
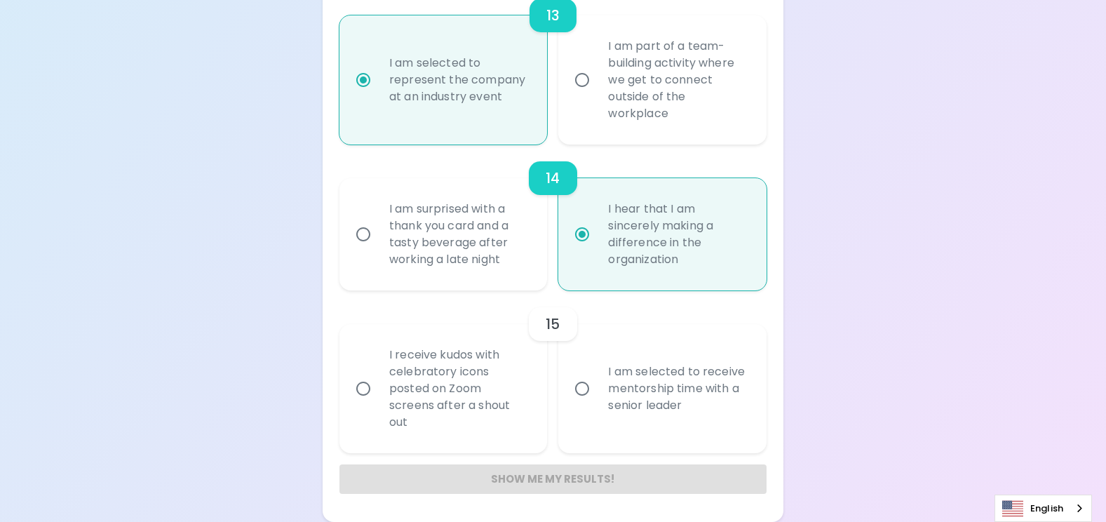
radio input "false"
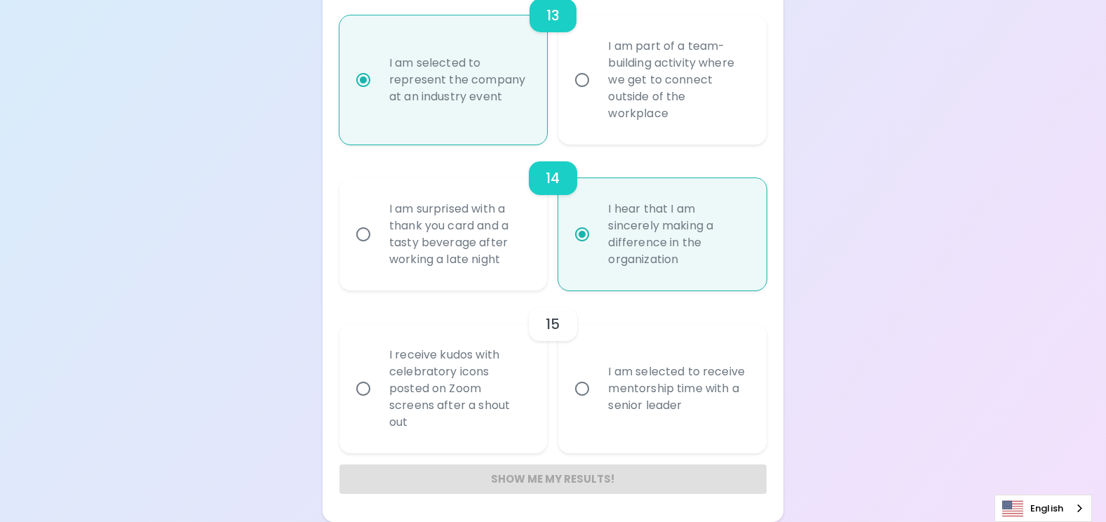
radio input "false"
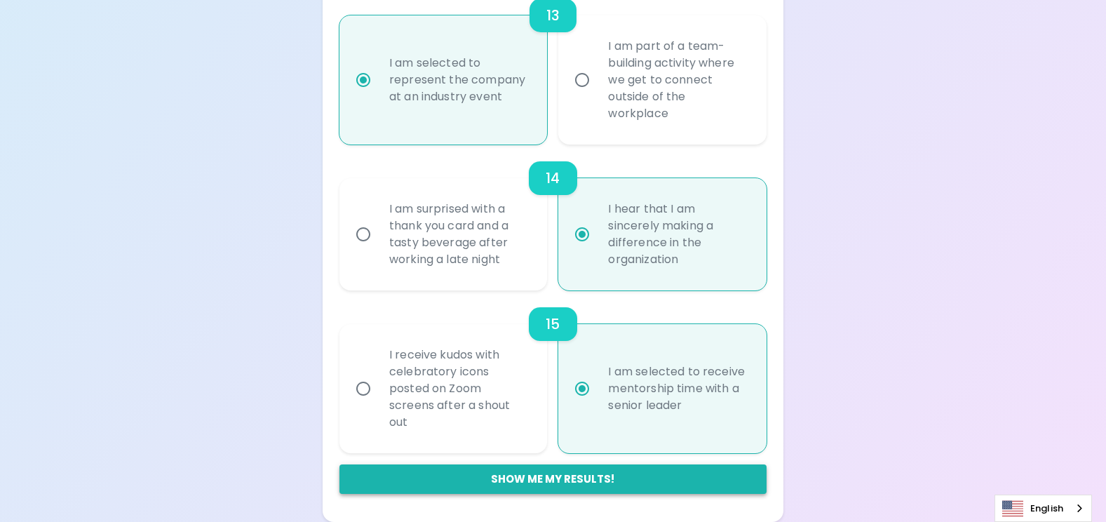
radio input "true"
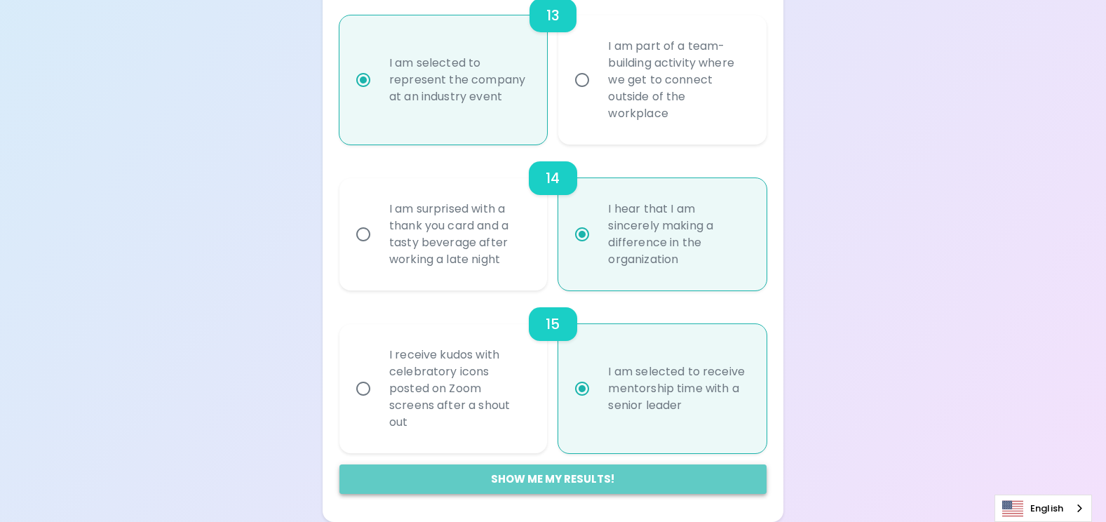
click at [567, 478] on button "Show me my results!" at bounding box center [552, 478] width 427 height 29
radio input "false"
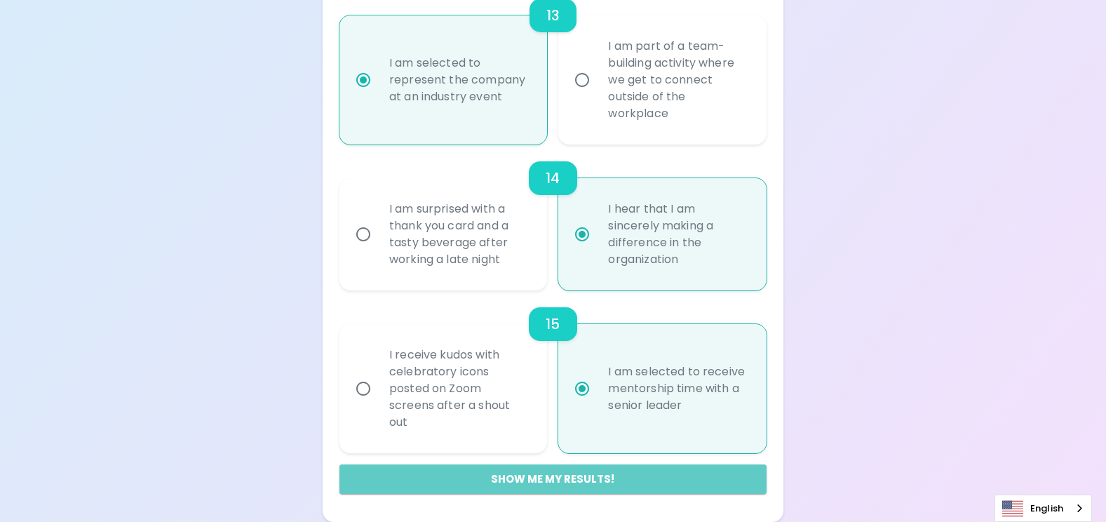
radio input "false"
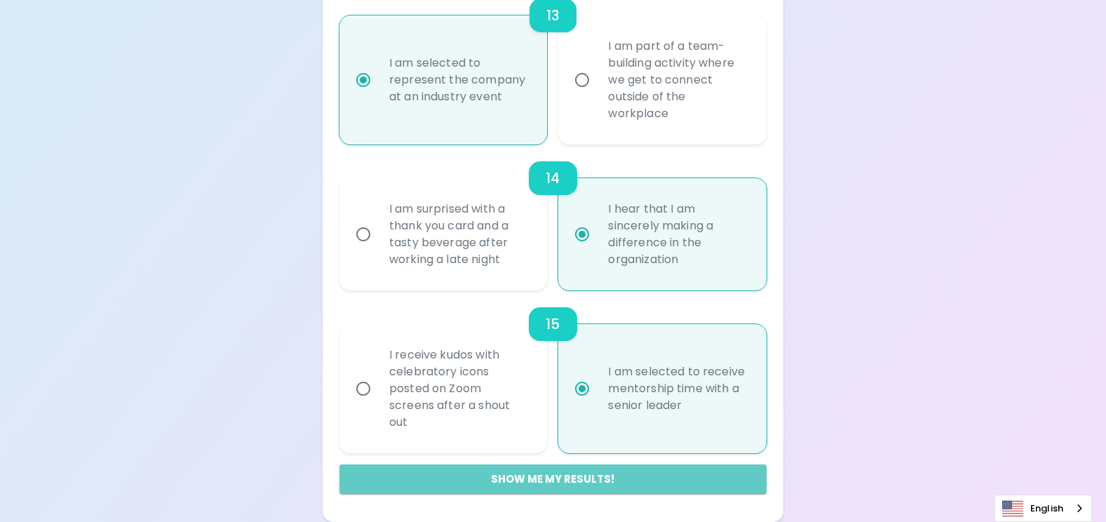
radio input "false"
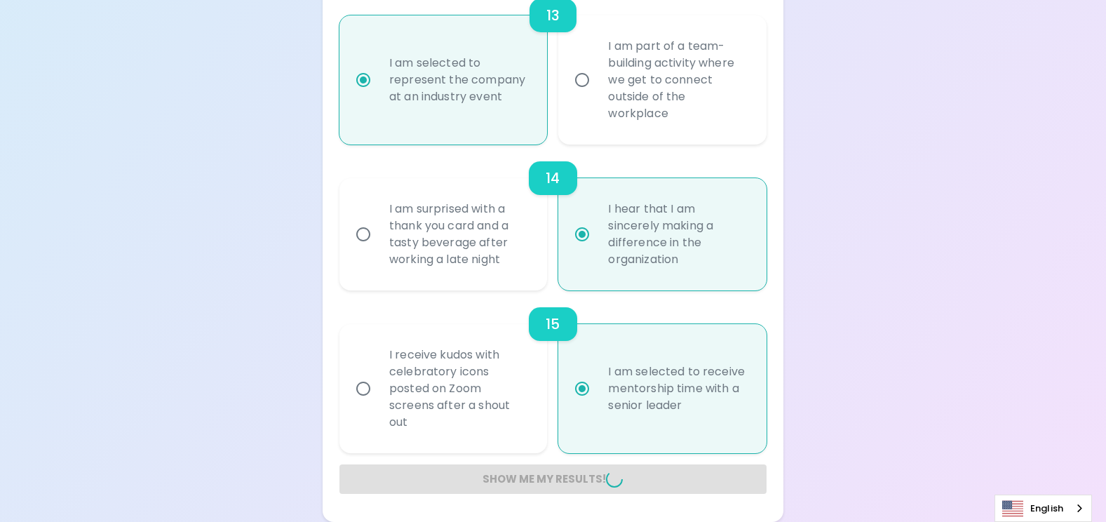
radio input "false"
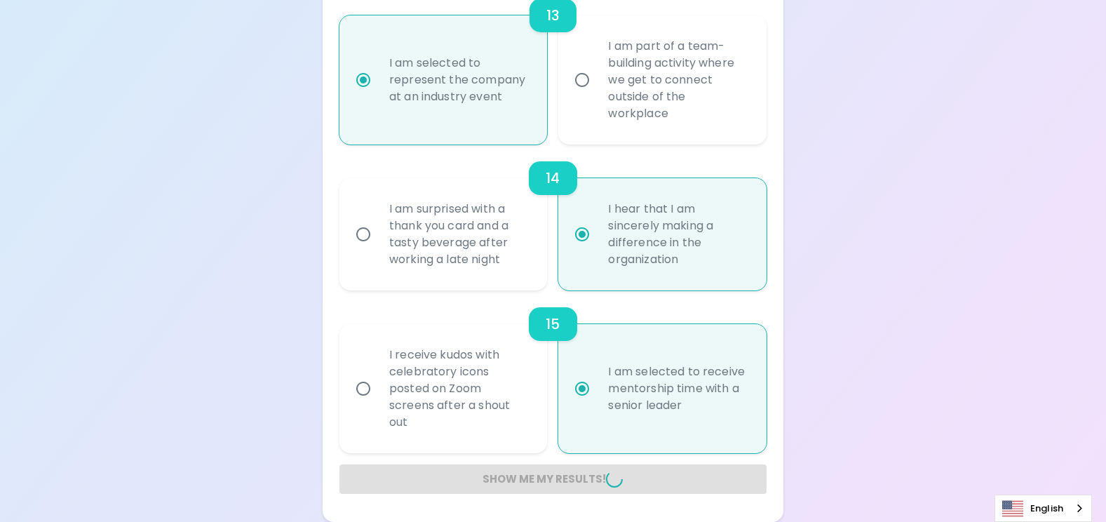
radio input "false"
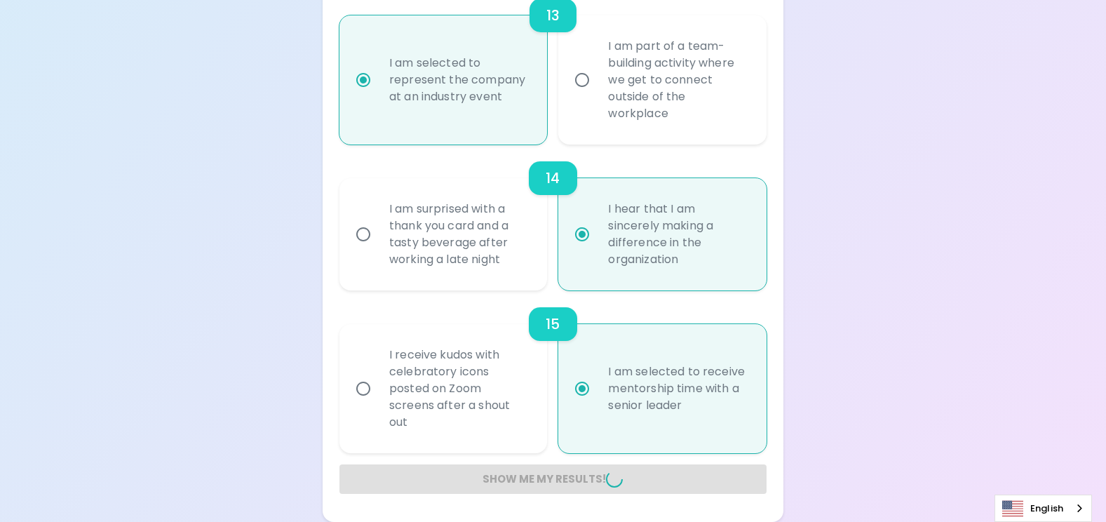
radio input "false"
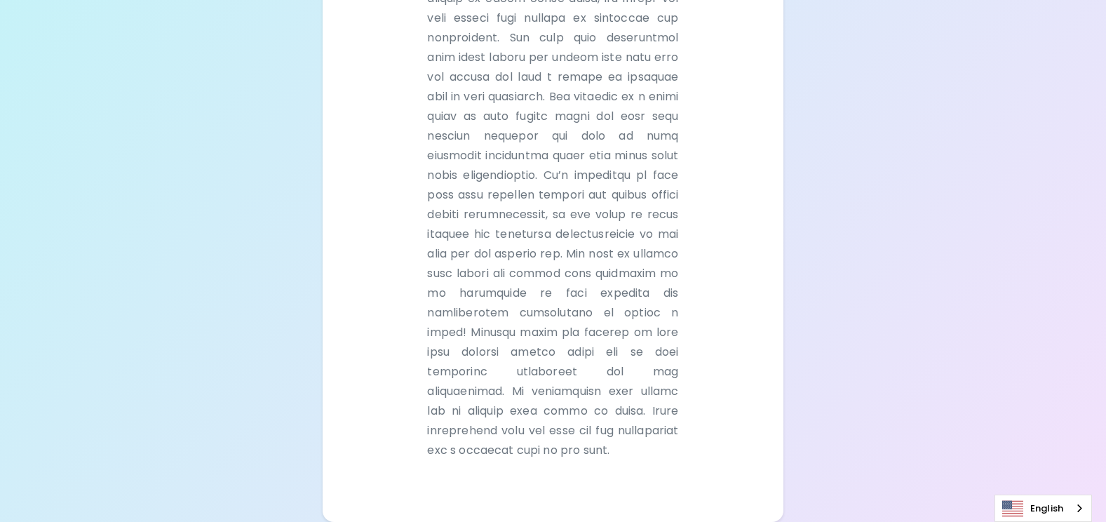
scroll to position [0, 0]
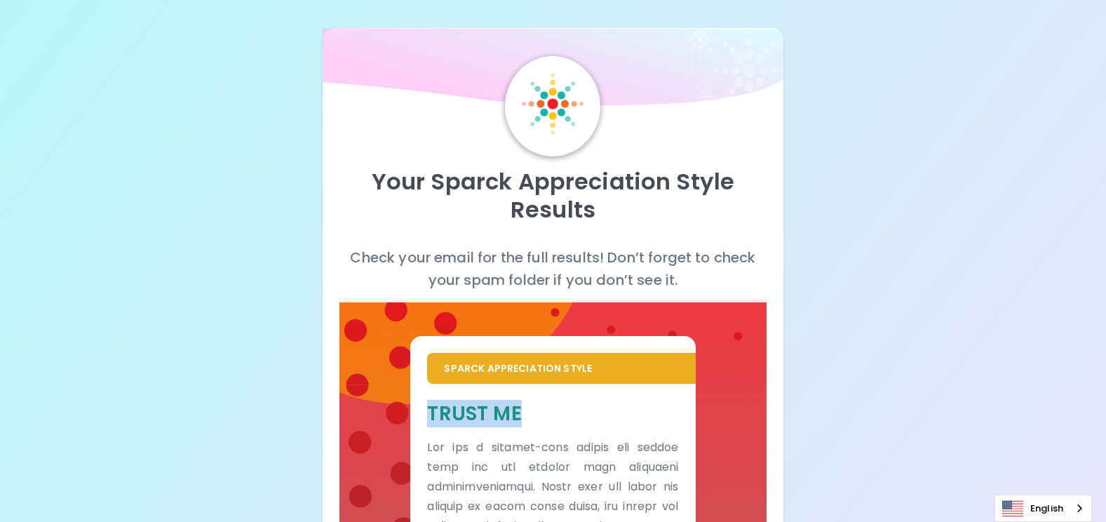
drag, startPoint x: 523, startPoint y: 414, endPoint x: 417, endPoint y: 408, distance: 106.8
copy h5 "Trust Me"
